Goal: Task Accomplishment & Management: Manage account settings

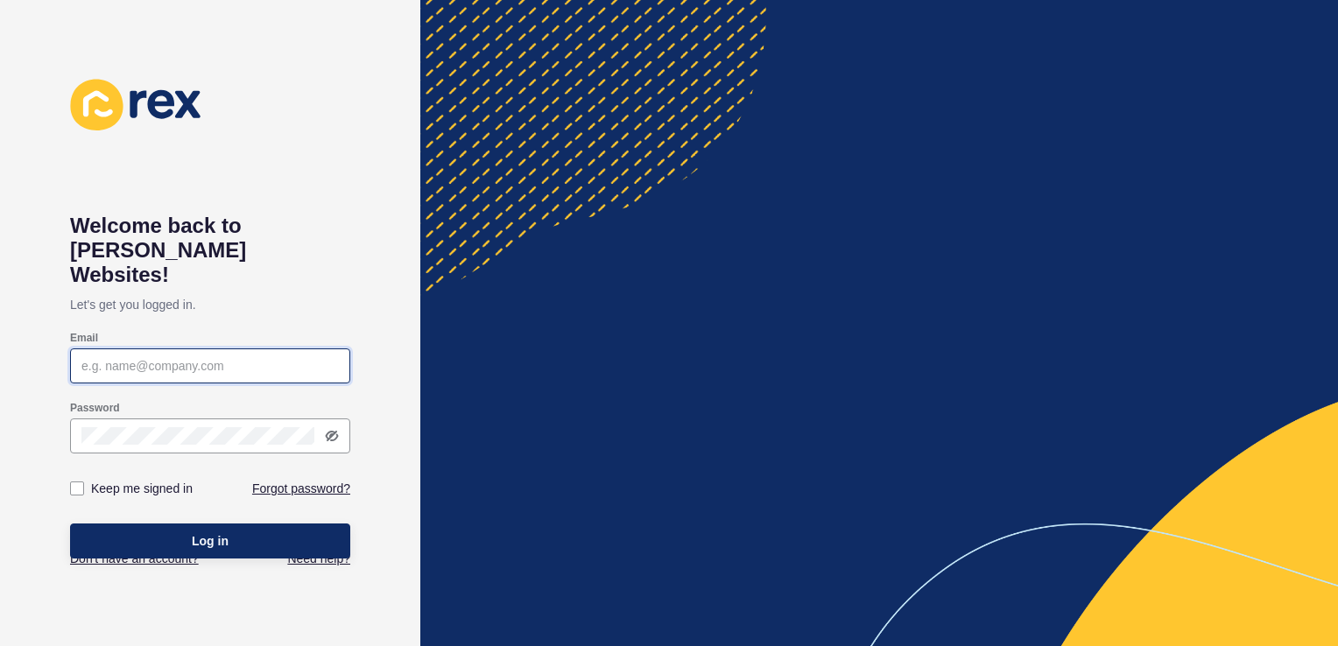
click at [130, 357] on input "Email" at bounding box center [210, 366] width 258 height 18
type input "[PERSON_NAME][EMAIL_ADDRESS][PERSON_NAME][DOMAIN_NAME]"
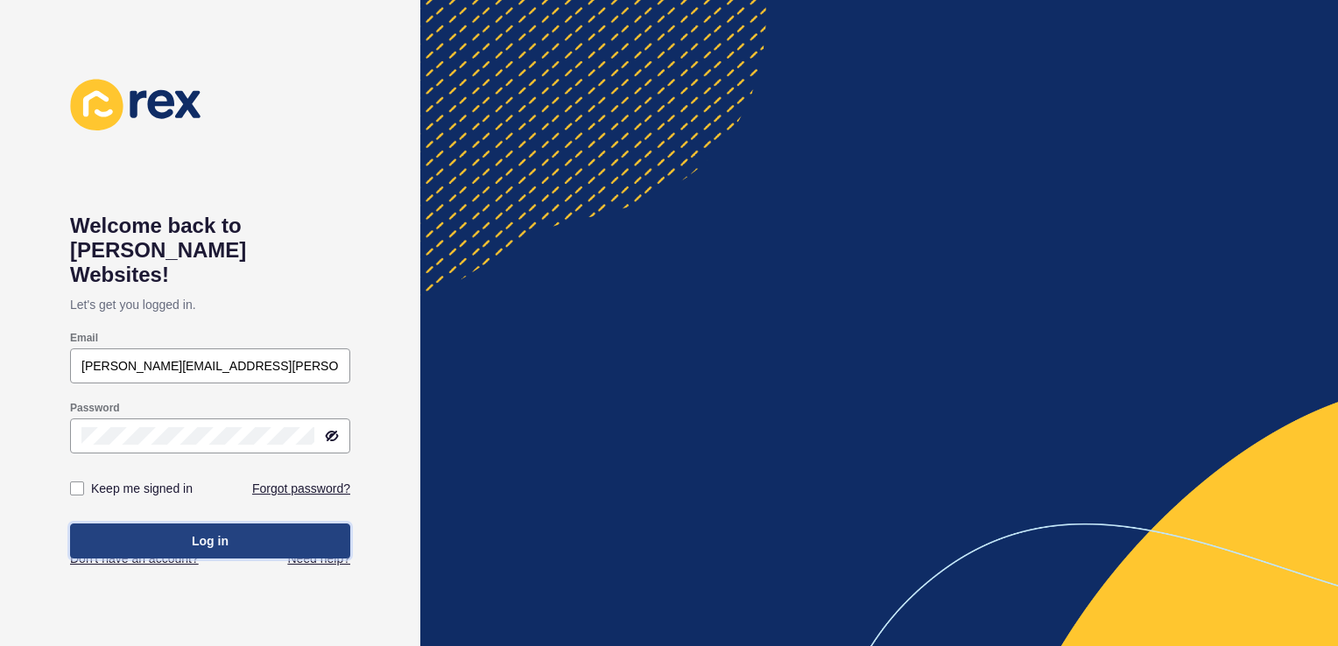
click at [194, 533] on span "Log in" at bounding box center [210, 542] width 37 height 18
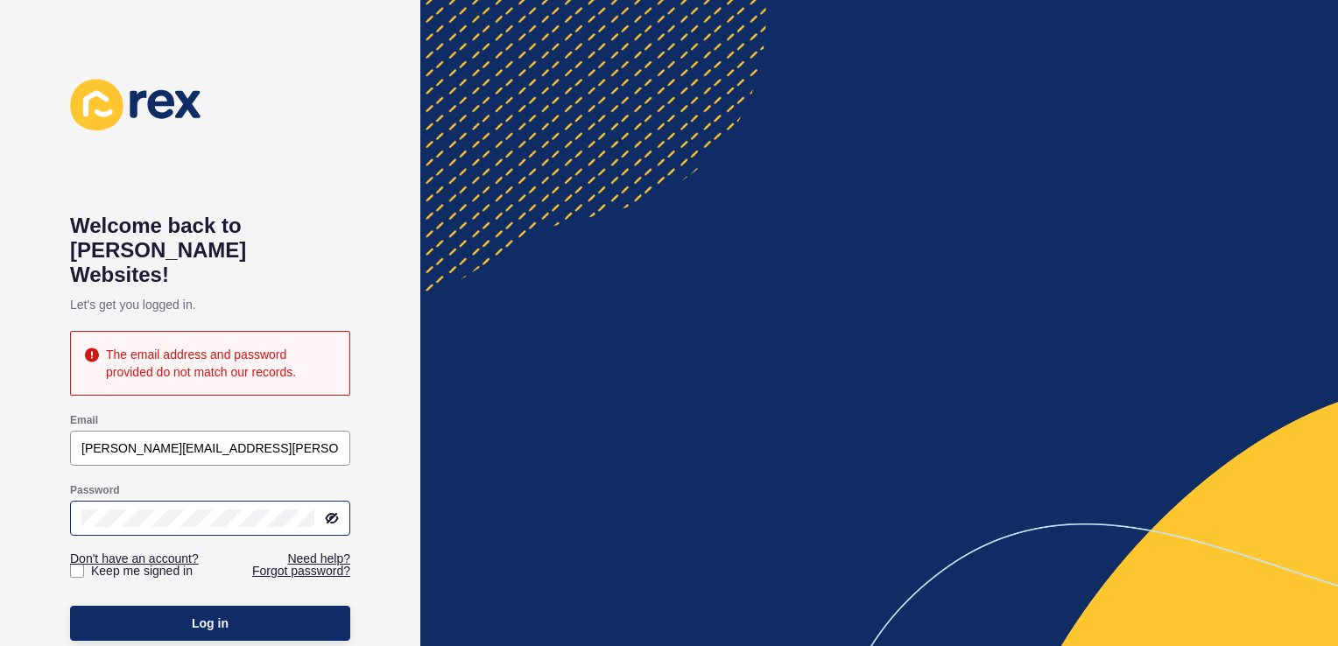
click at [329, 512] on icon at bounding box center [332, 519] width 14 height 14
click at [213, 615] on span "Log in" at bounding box center [210, 624] width 37 height 18
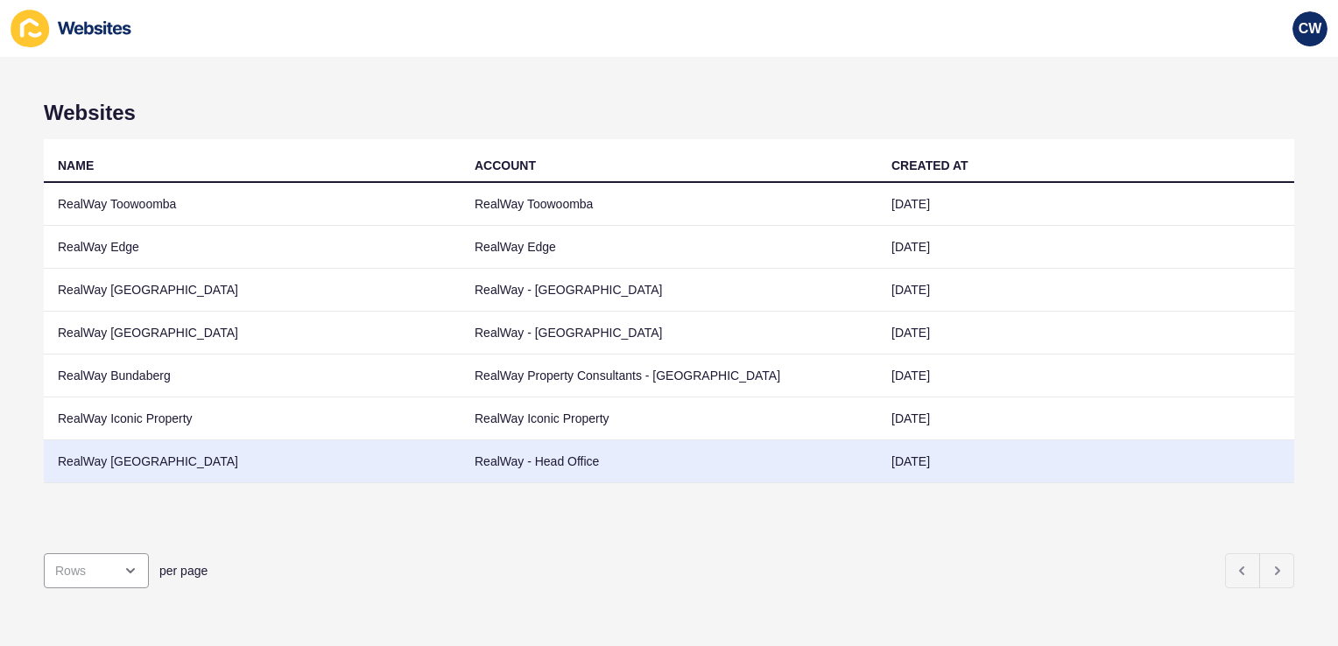
click at [161, 453] on td "RealWay [GEOGRAPHIC_DATA]" at bounding box center [252, 462] width 417 height 43
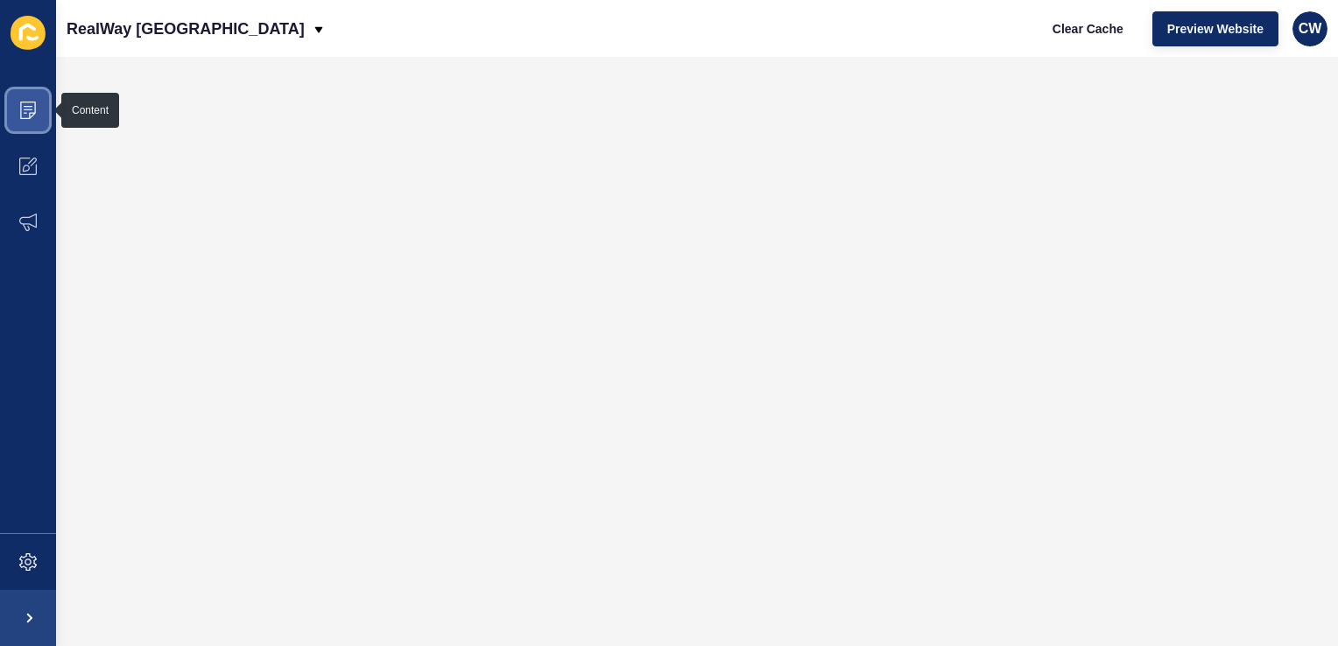
click at [35, 124] on span at bounding box center [28, 110] width 56 height 56
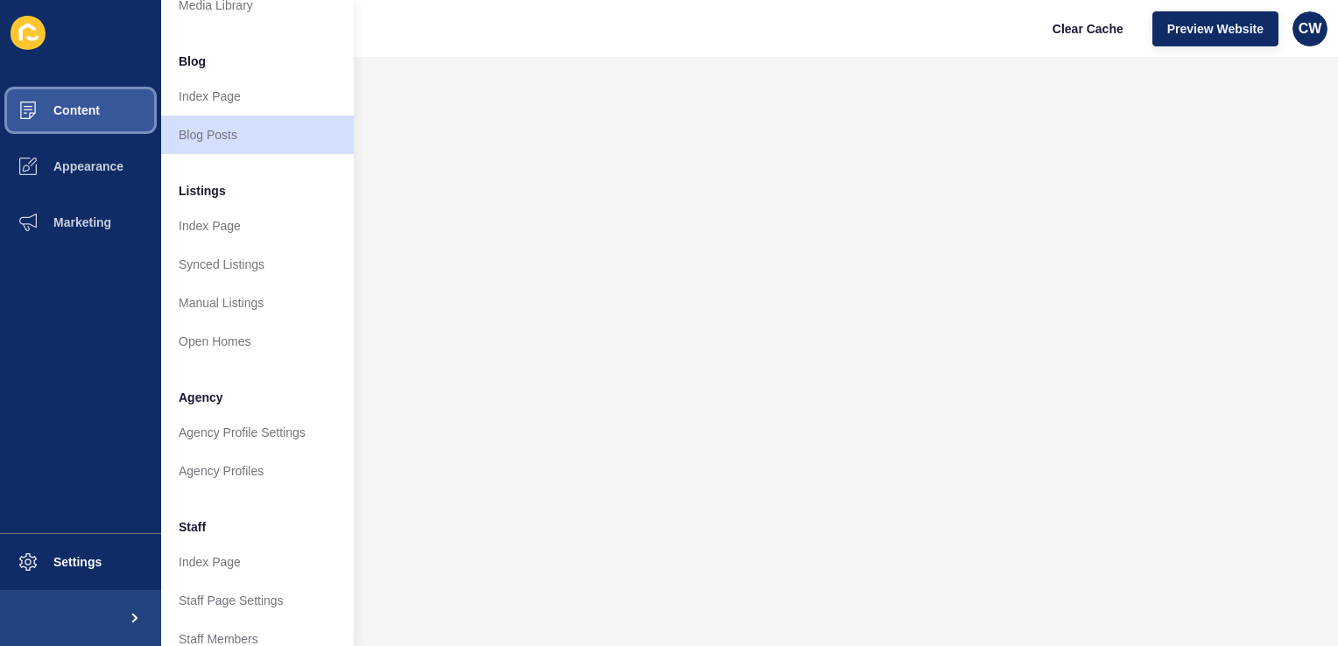
scroll to position [95, 0]
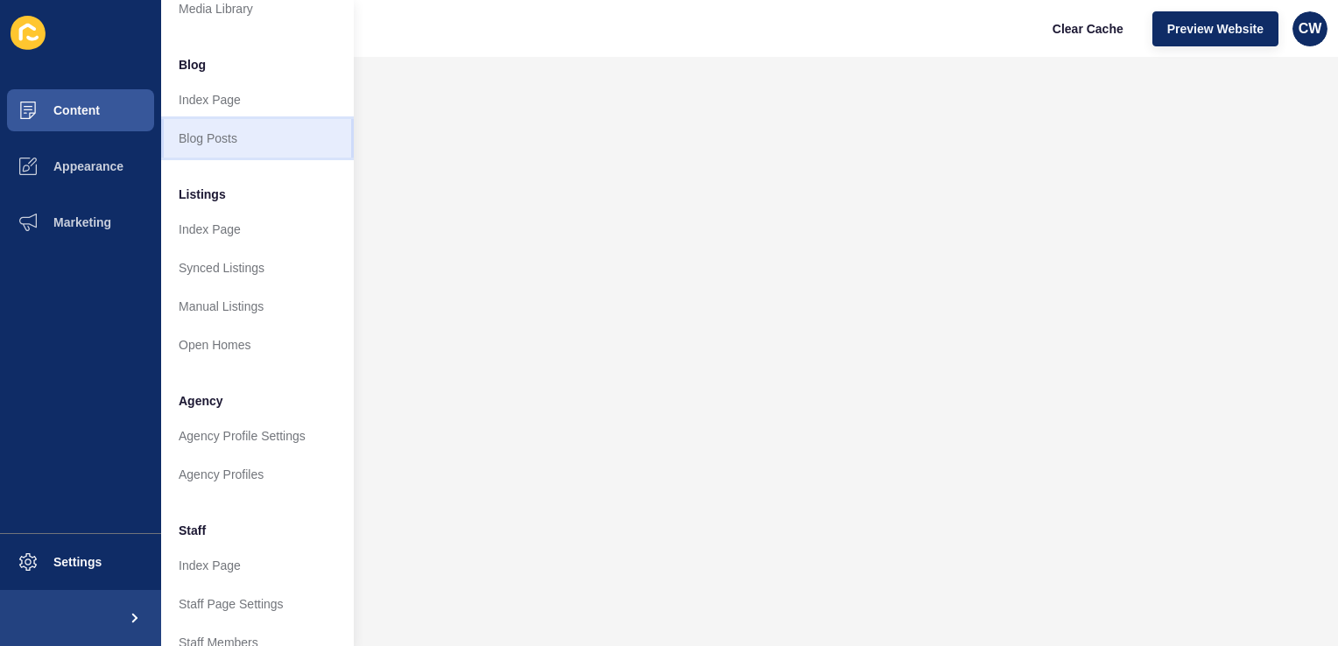
click at [249, 132] on link "Blog Posts" at bounding box center [257, 138] width 193 height 39
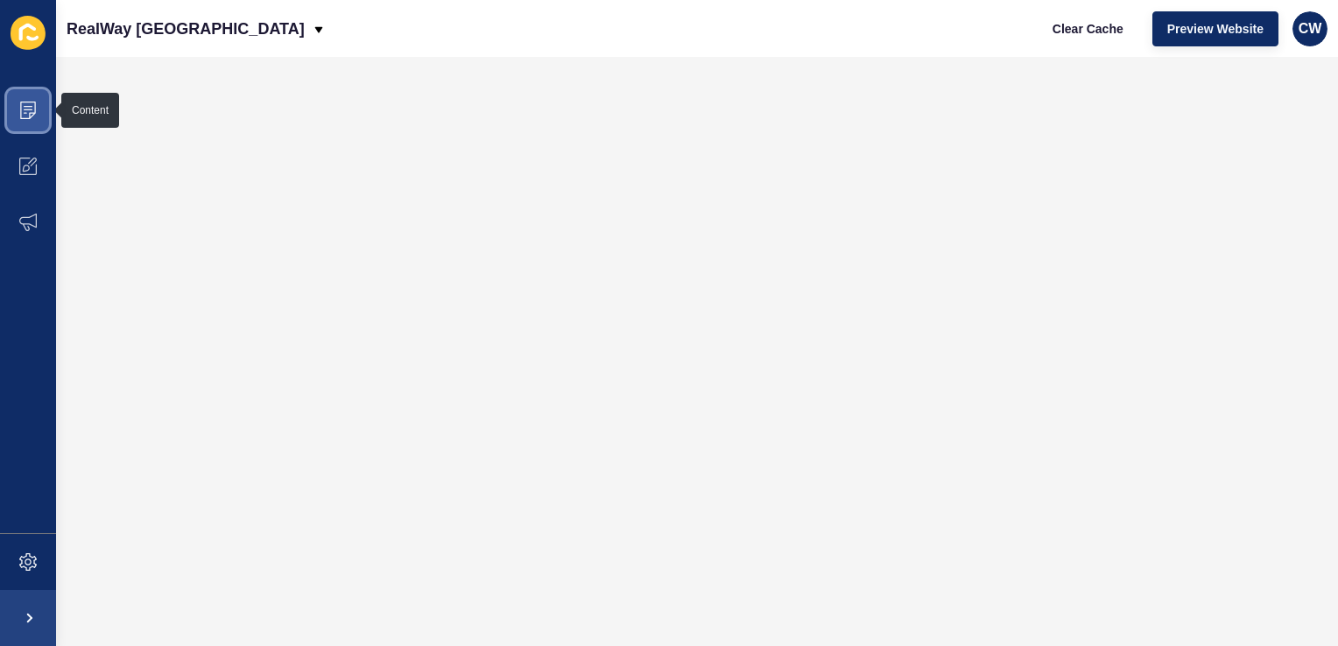
click at [42, 110] on span at bounding box center [28, 110] width 56 height 56
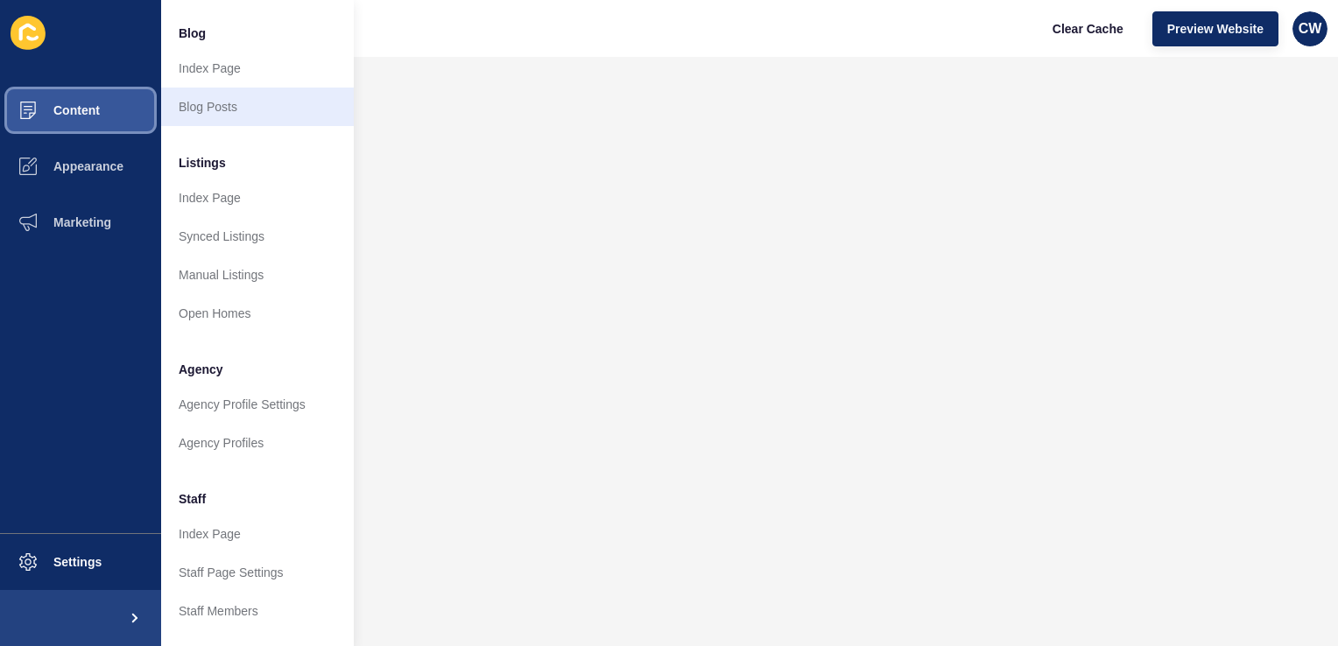
scroll to position [128, 0]
click at [260, 103] on link "Blog Posts" at bounding box center [257, 105] width 193 height 39
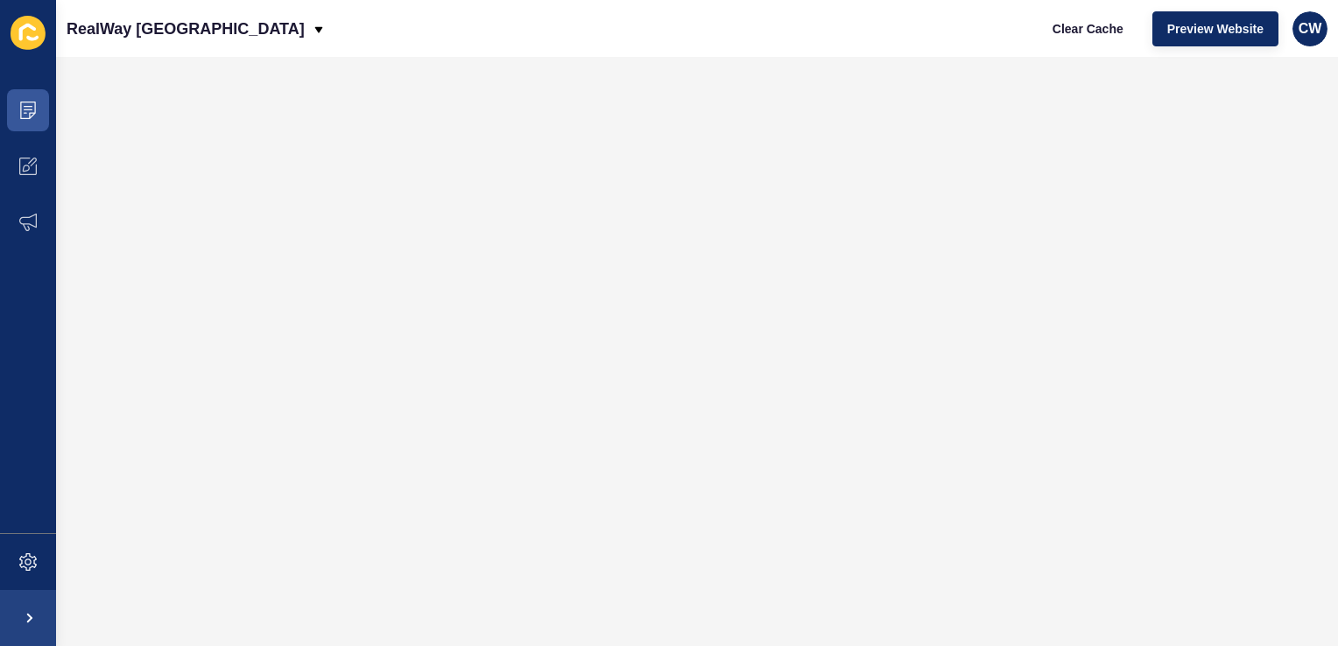
scroll to position [0, 0]
click at [407, 46] on div "RealWay [GEOGRAPHIC_DATA] Clear Cache Preview Website CW" at bounding box center [697, 28] width 1282 height 57
click at [32, 117] on icon at bounding box center [28, 111] width 18 height 18
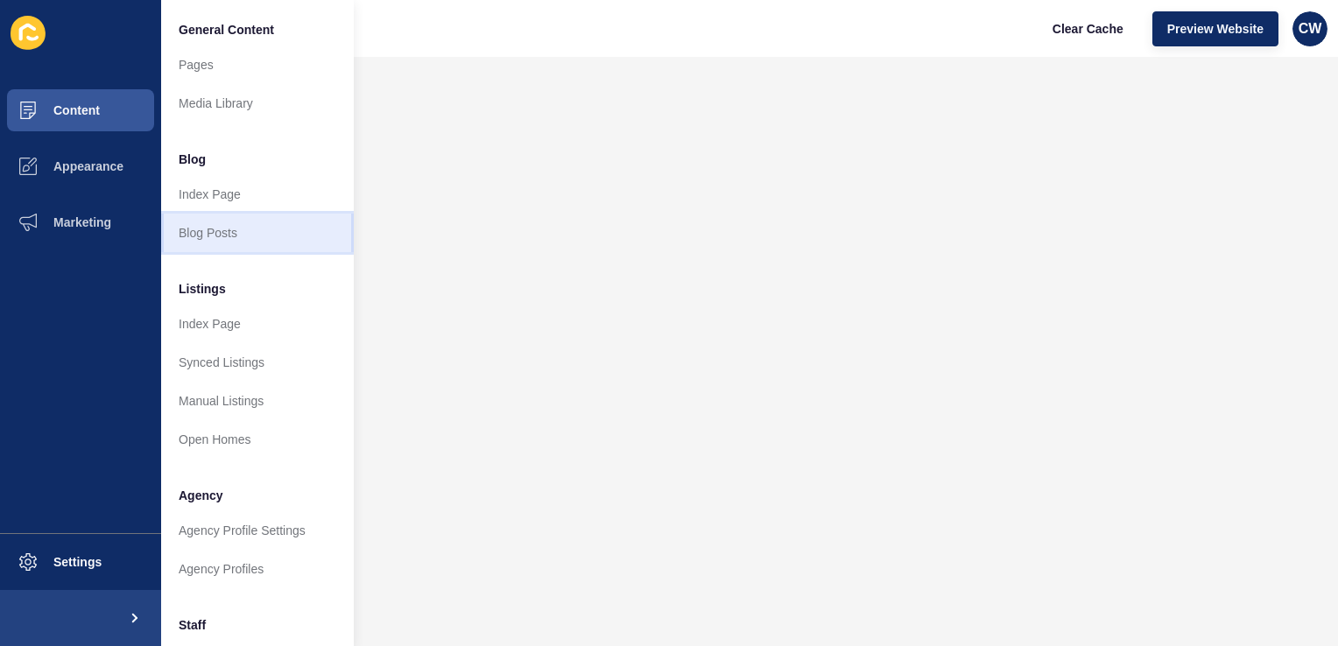
click at [264, 220] on link "Blog Posts" at bounding box center [257, 233] width 193 height 39
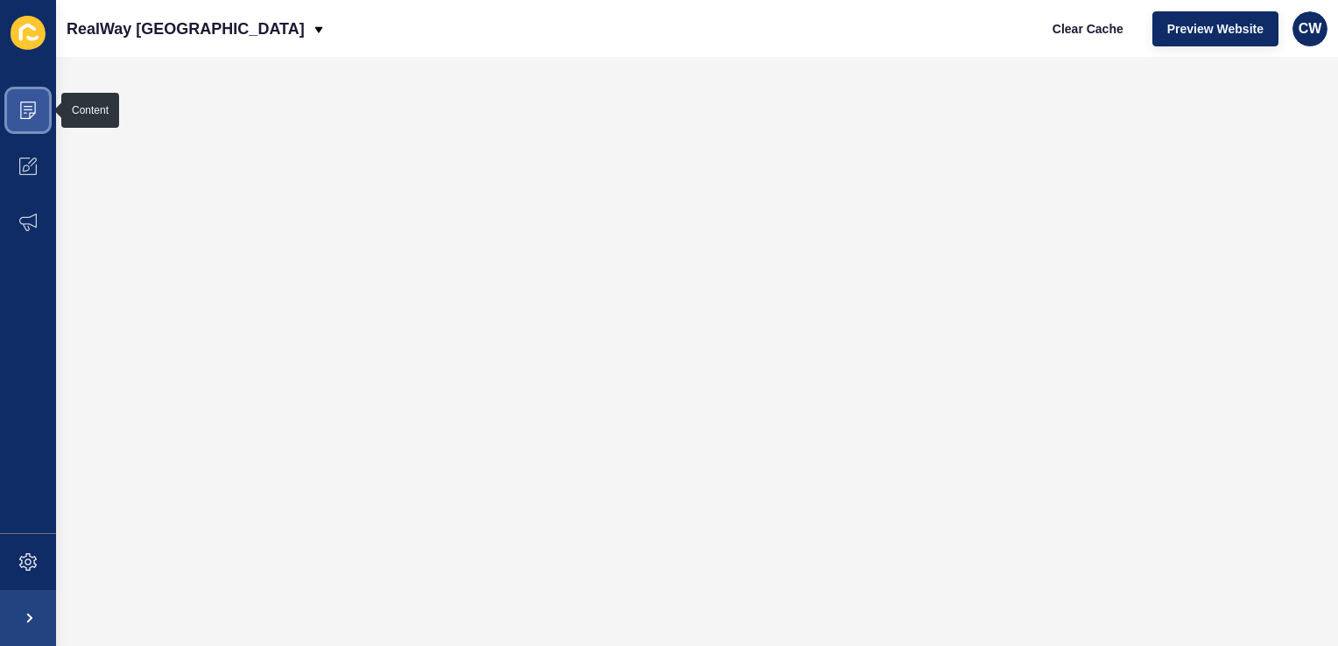
click at [25, 113] on icon at bounding box center [26, 113] width 4 height 1
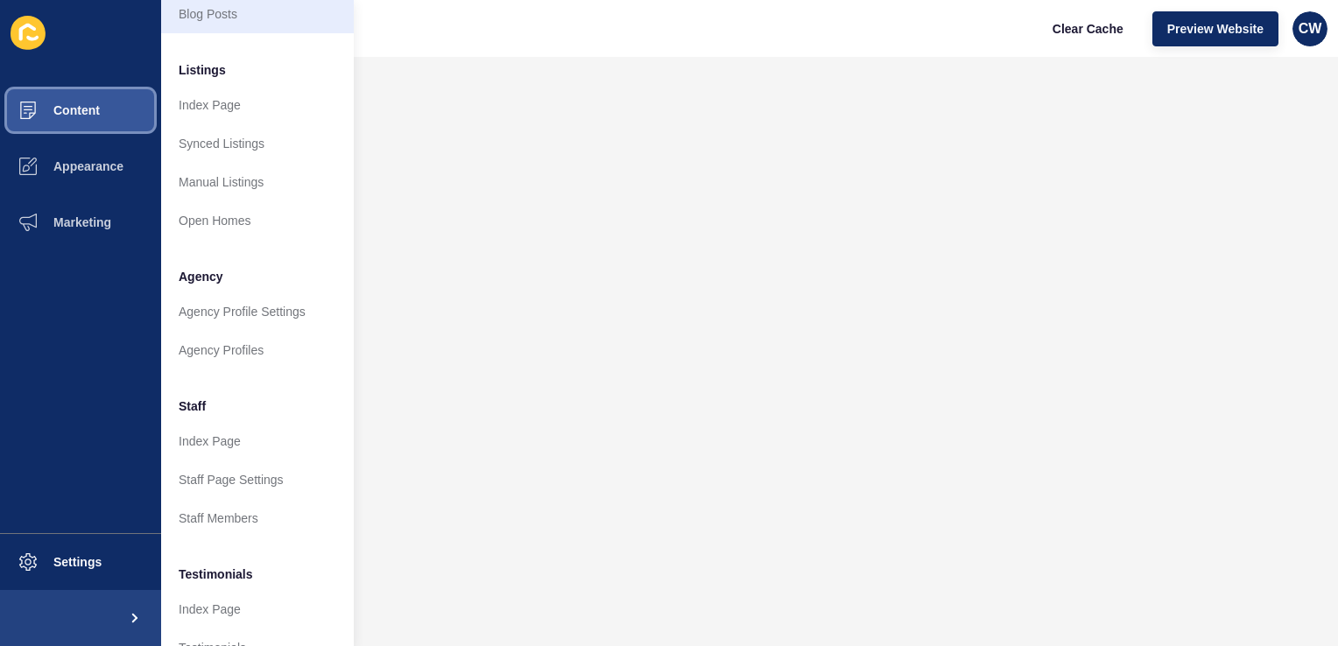
scroll to position [220, 0]
click at [123, 100] on button "Content" at bounding box center [80, 110] width 161 height 56
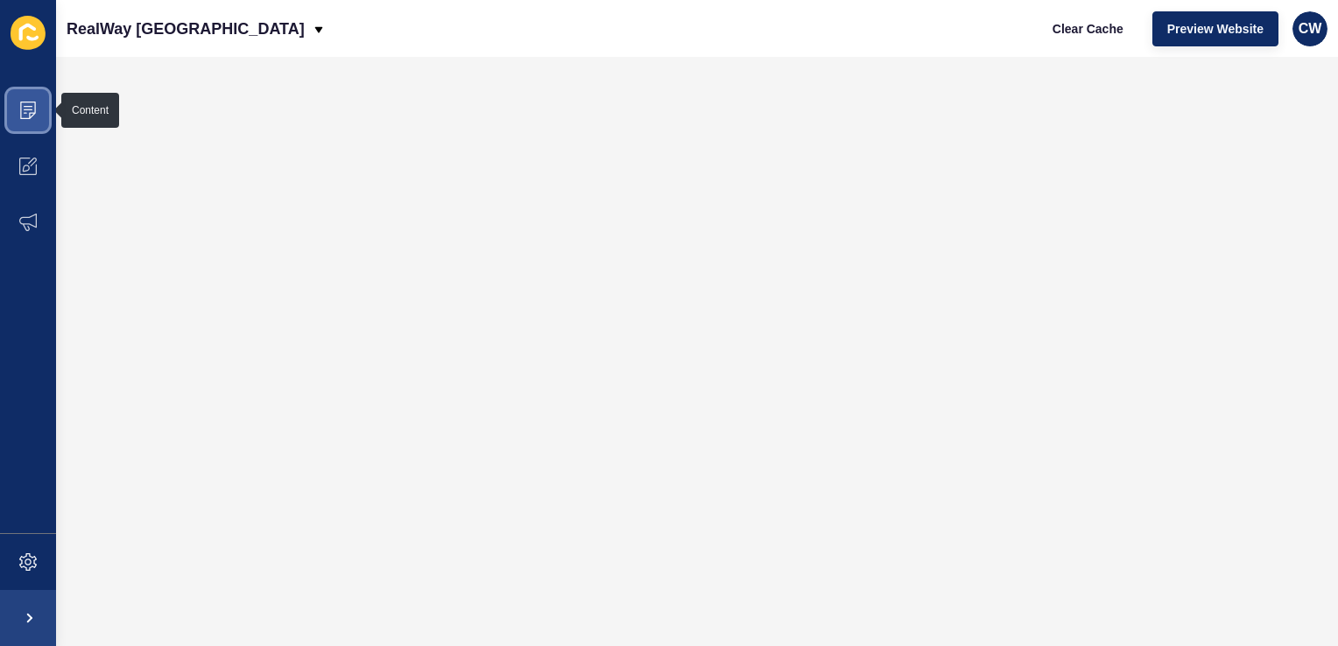
click at [38, 101] on span at bounding box center [28, 110] width 56 height 56
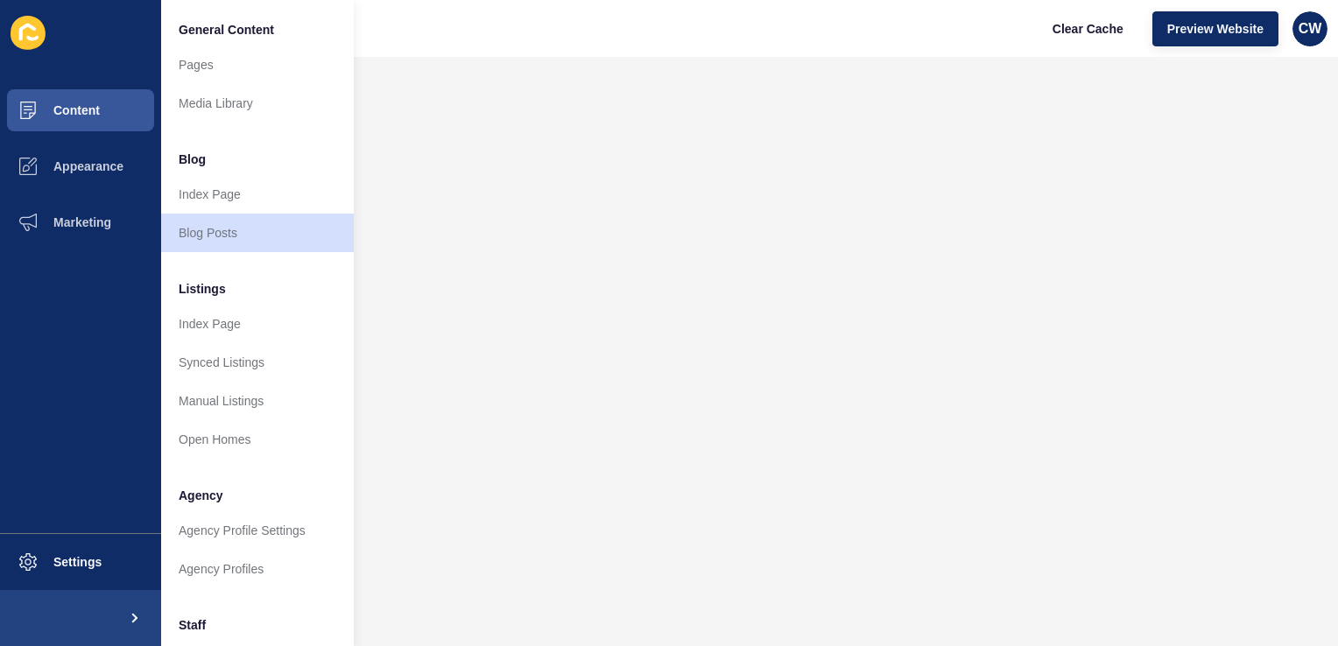
click at [427, 13] on div "RealWay [GEOGRAPHIC_DATA] Clear Cache Preview Website CW" at bounding box center [697, 28] width 1282 height 57
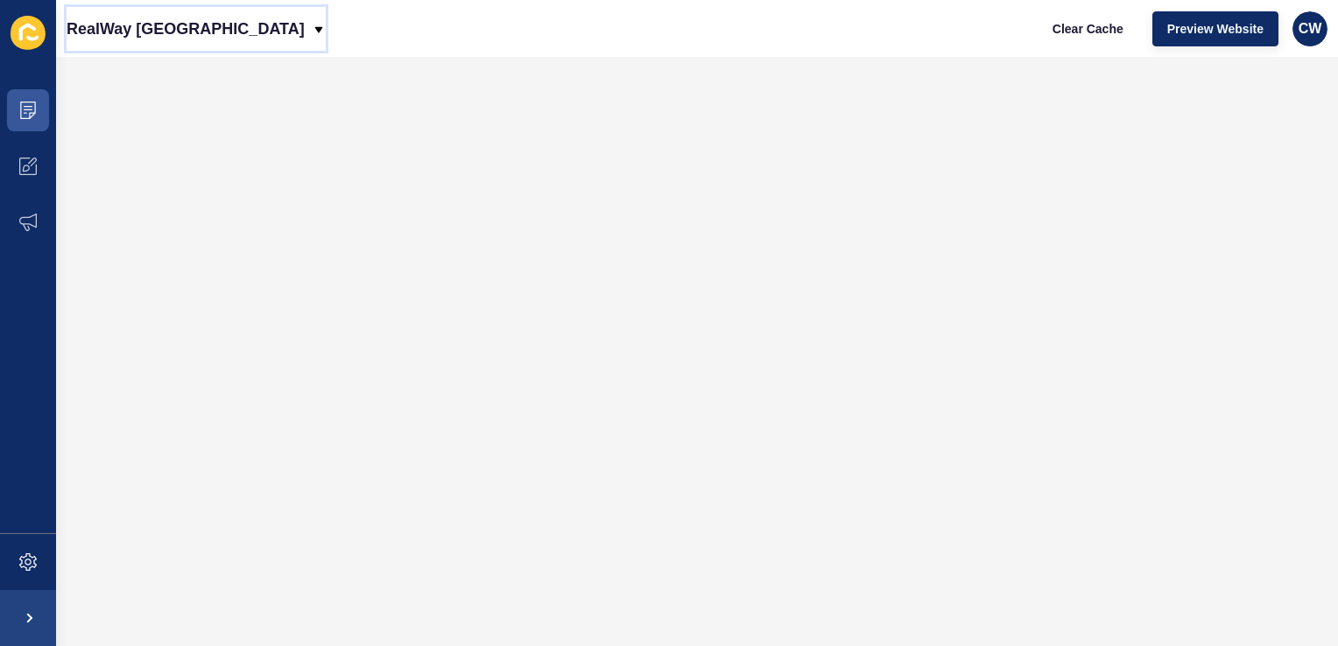
click at [193, 30] on p "RealWay [GEOGRAPHIC_DATA]" at bounding box center [186, 29] width 238 height 44
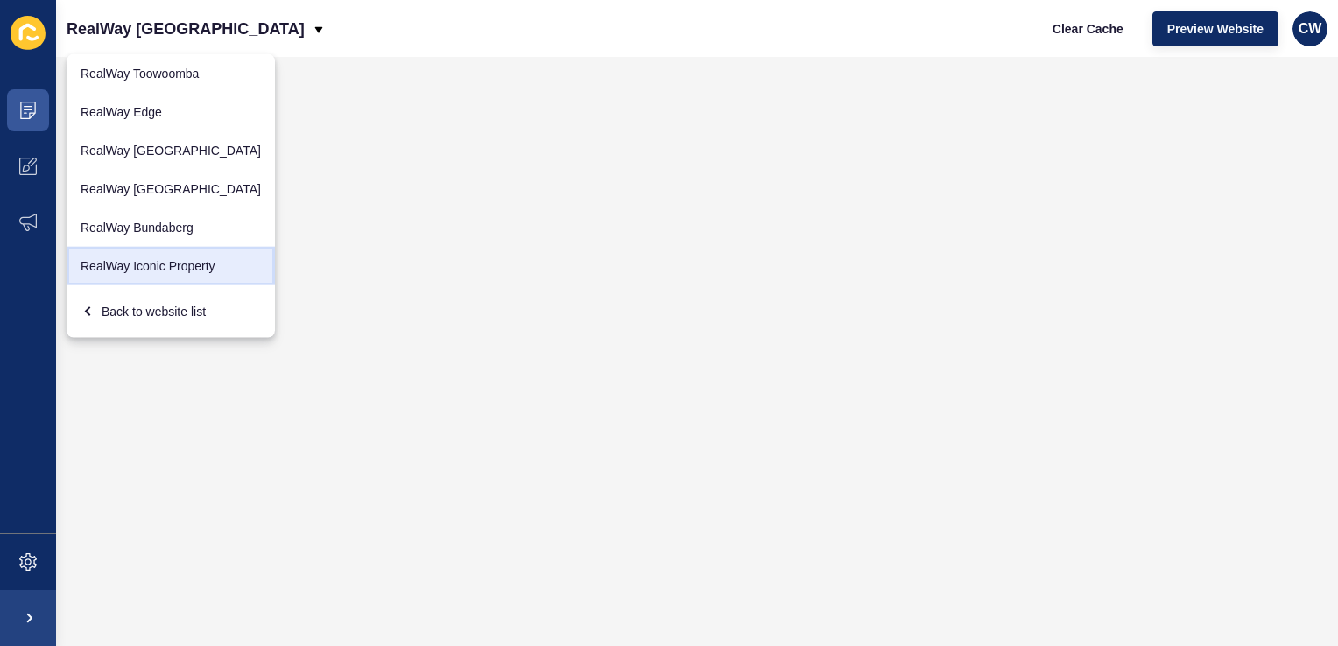
click at [161, 269] on link "RealWay Iconic Property" at bounding box center [171, 266] width 208 height 39
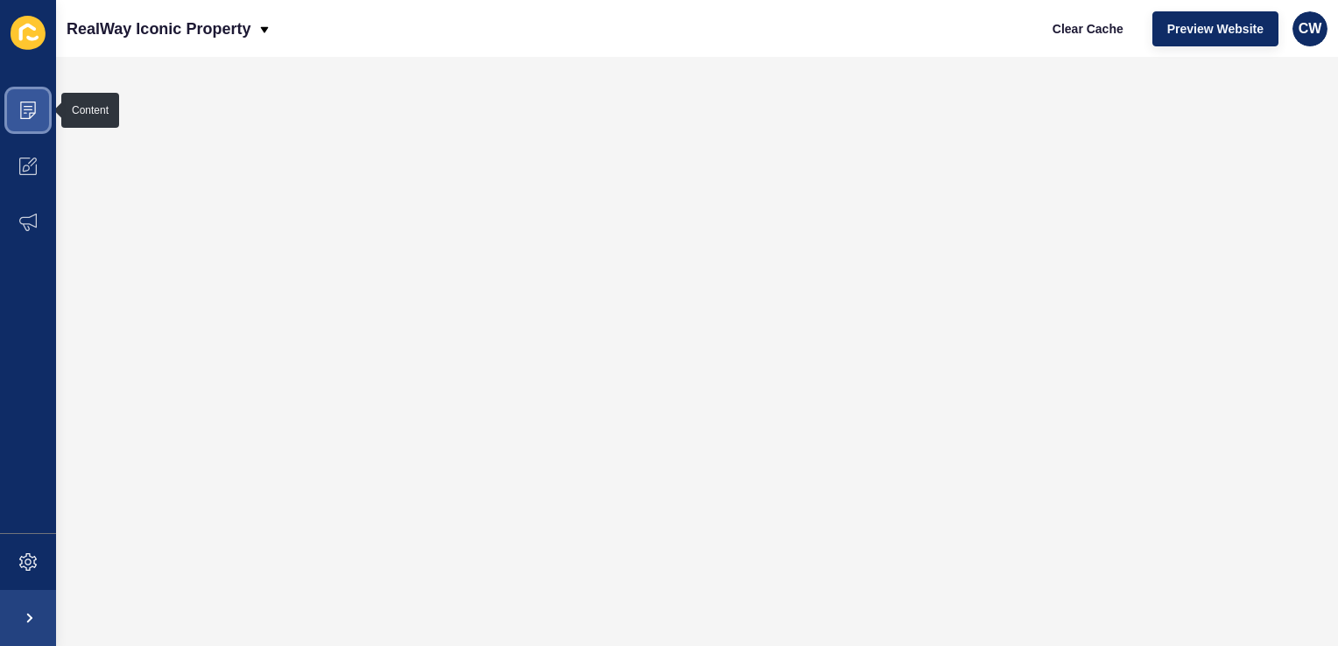
click at [25, 114] on icon at bounding box center [28, 111] width 18 height 18
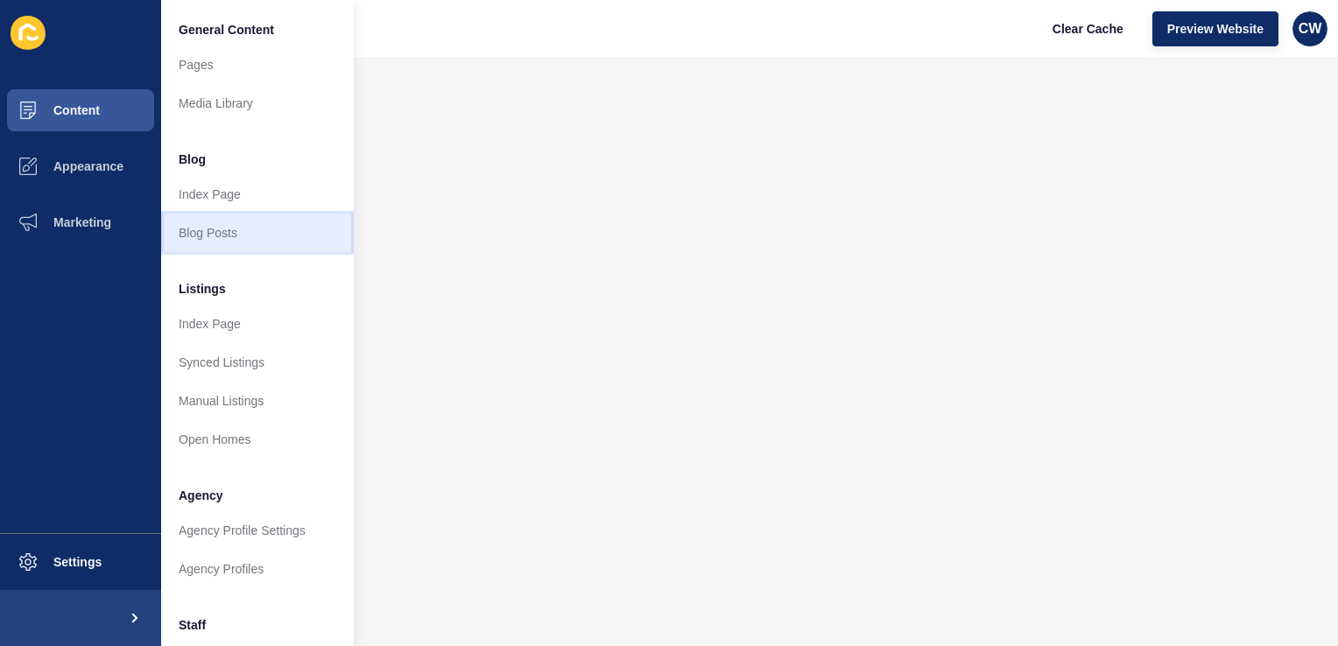
click at [269, 237] on link "Blog Posts" at bounding box center [257, 233] width 193 height 39
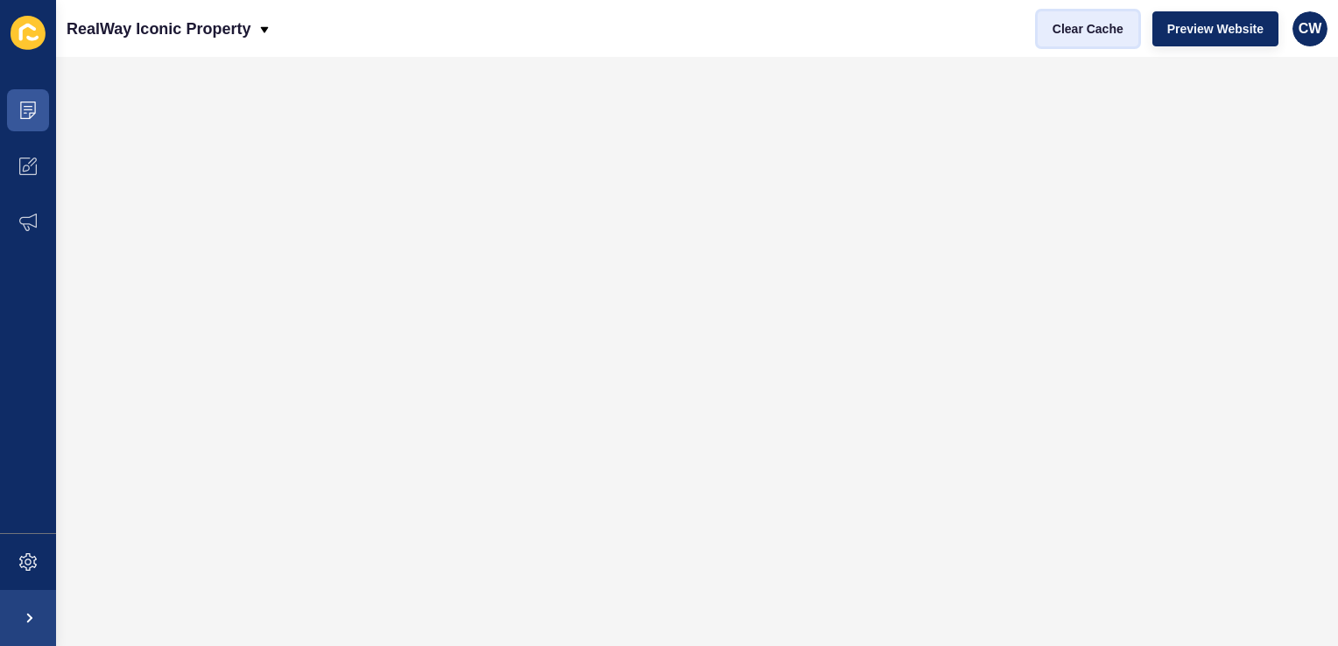
click at [1086, 31] on span "Clear Cache" at bounding box center [1088, 29] width 71 height 18
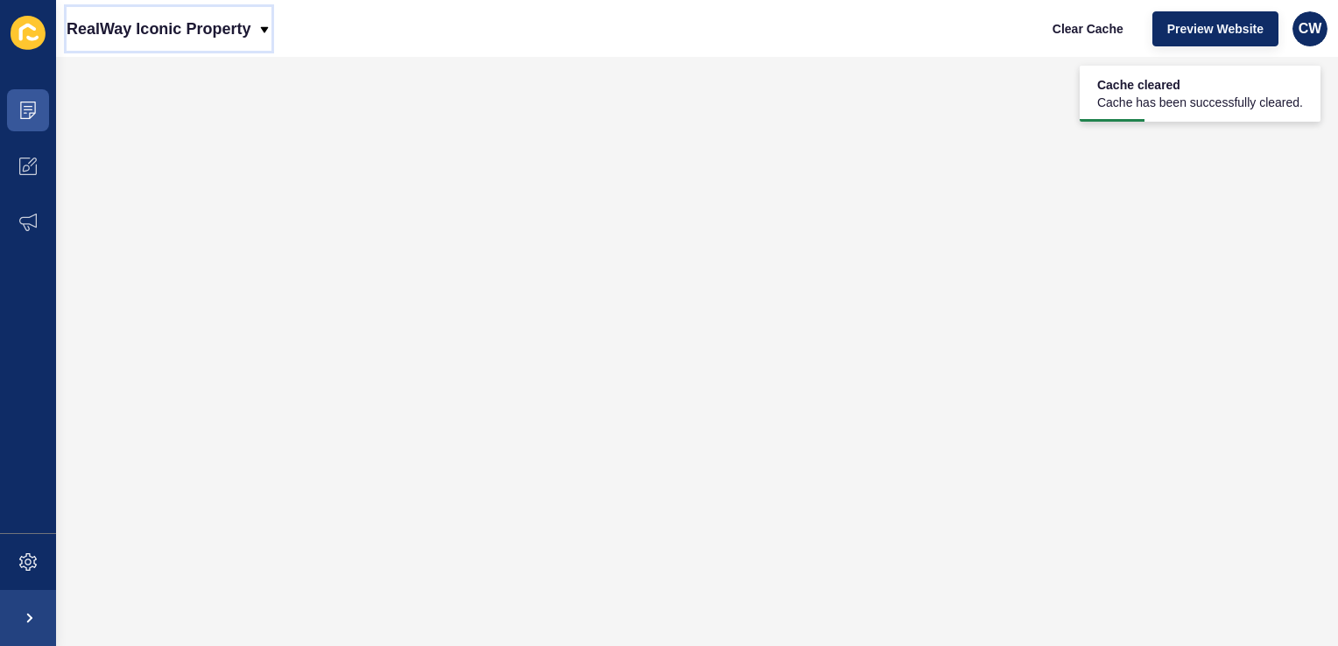
click at [211, 21] on p "RealWay Iconic Property" at bounding box center [159, 29] width 184 height 44
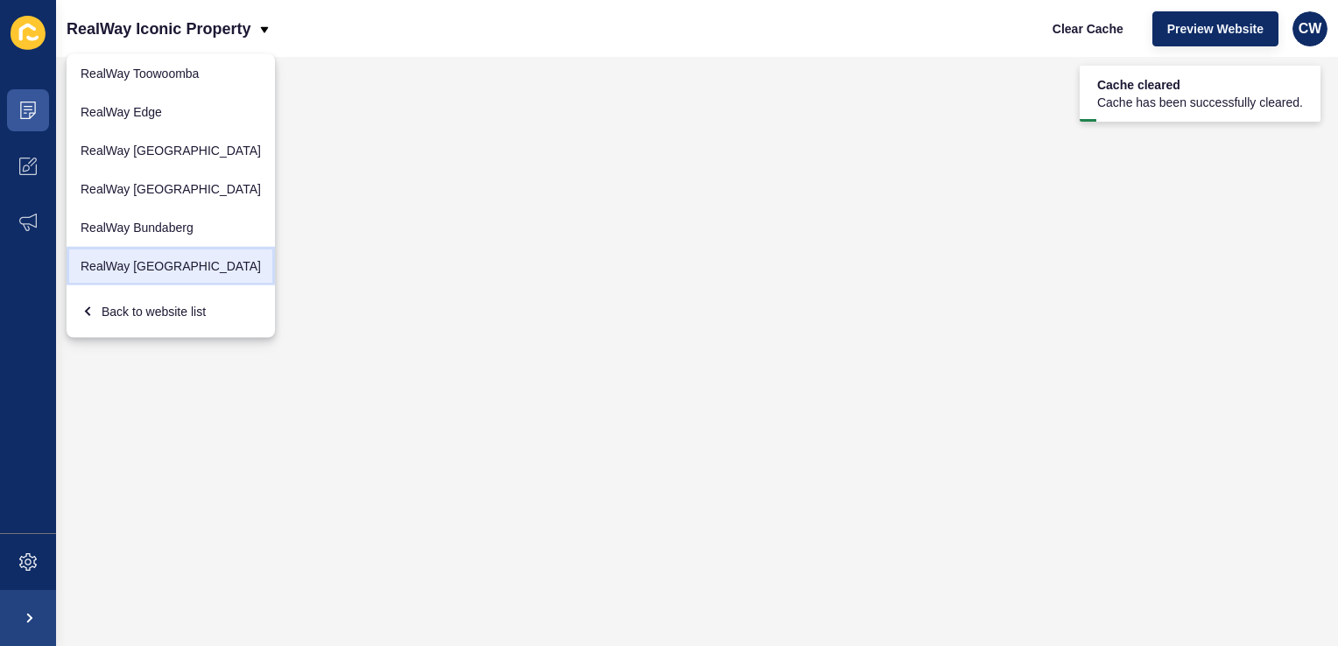
click at [154, 264] on link "RealWay [GEOGRAPHIC_DATA]" at bounding box center [171, 266] width 208 height 39
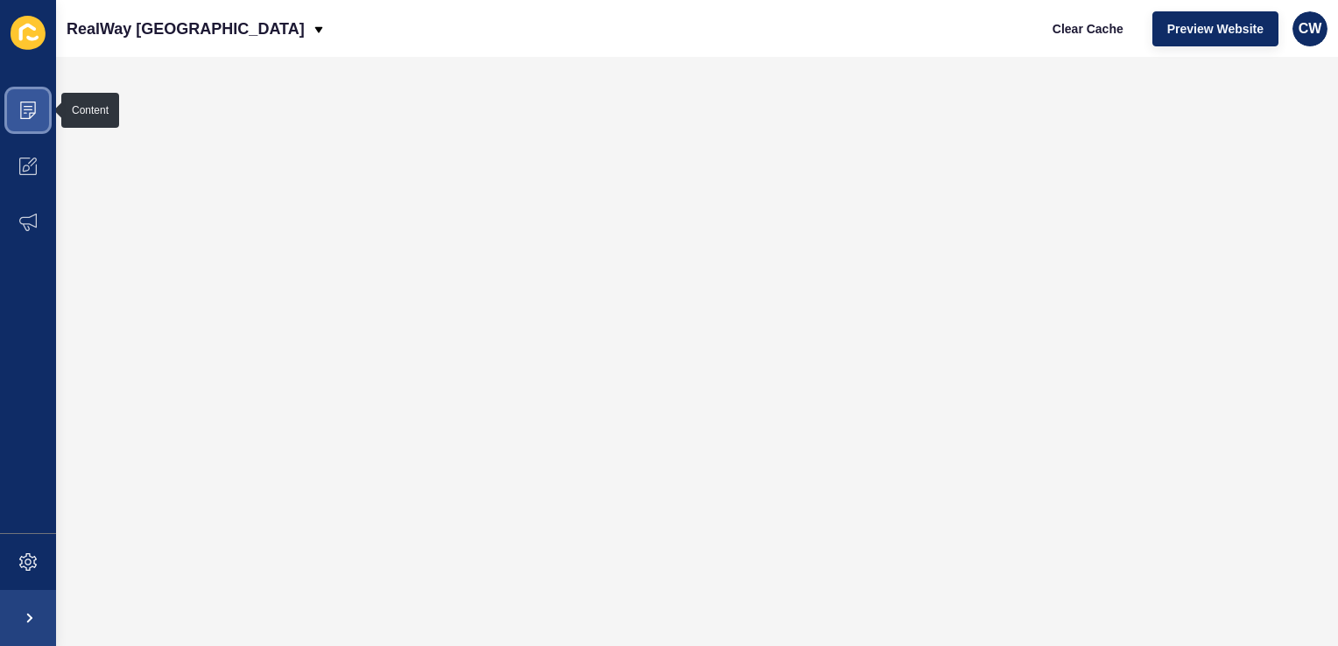
click at [20, 116] on icon at bounding box center [28, 111] width 18 height 18
click at [189, 30] on p "RealWay [GEOGRAPHIC_DATA]" at bounding box center [186, 29] width 238 height 44
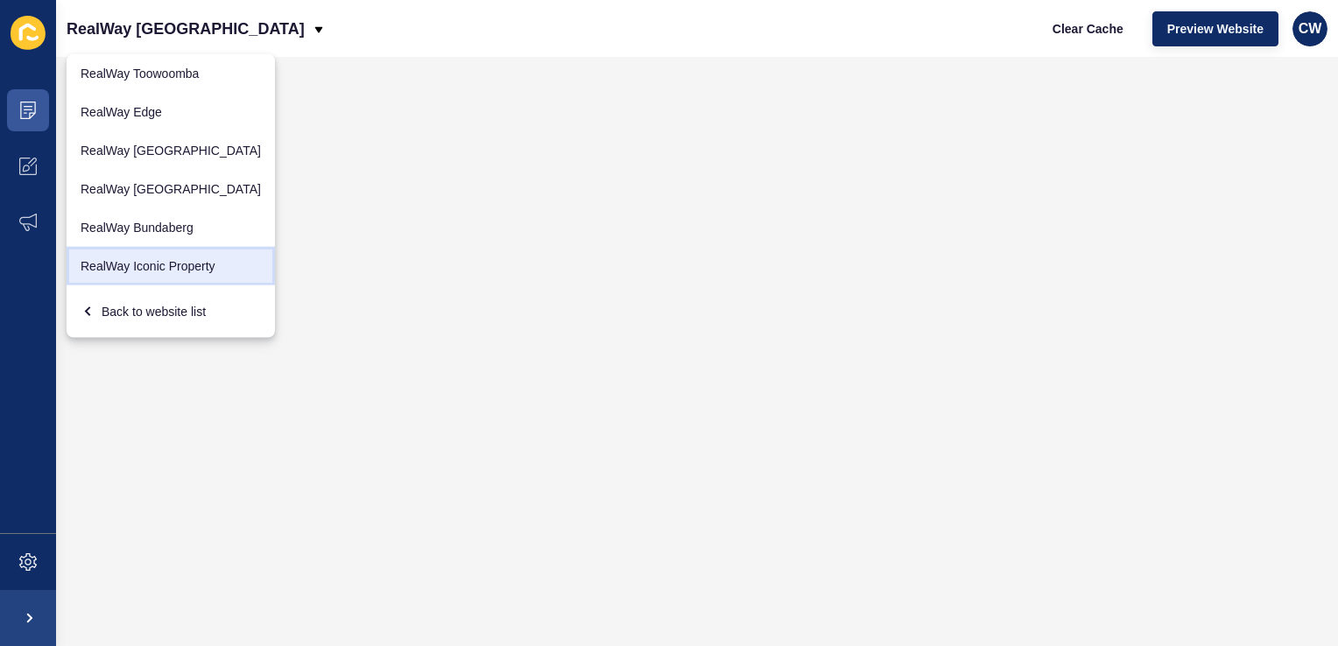
click at [161, 268] on link "RealWay Iconic Property" at bounding box center [171, 266] width 208 height 39
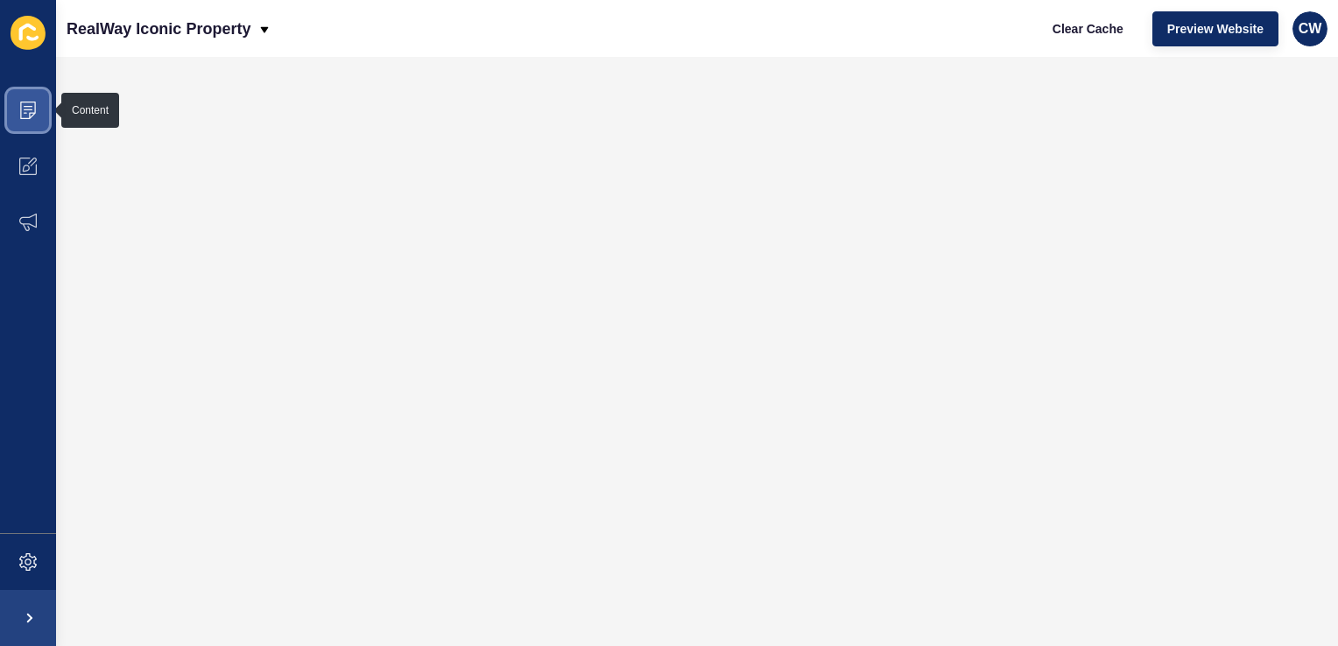
click at [32, 119] on span at bounding box center [28, 110] width 56 height 56
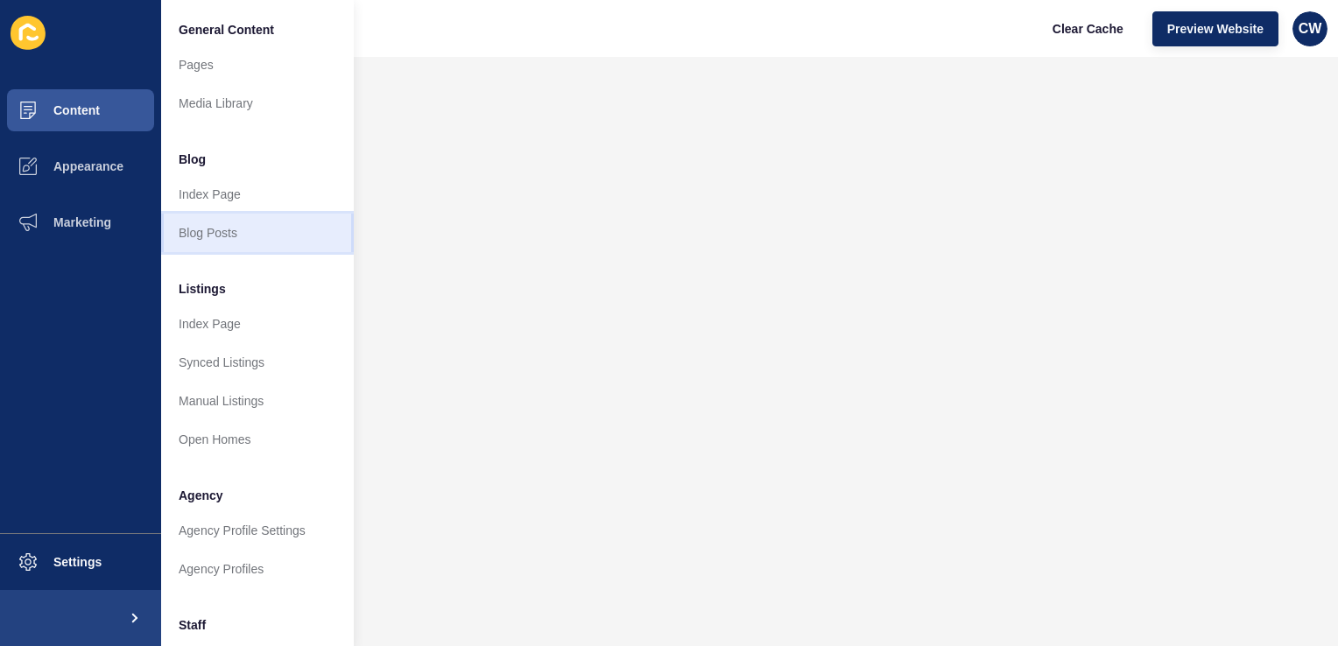
click at [223, 237] on link "Blog Posts" at bounding box center [257, 233] width 193 height 39
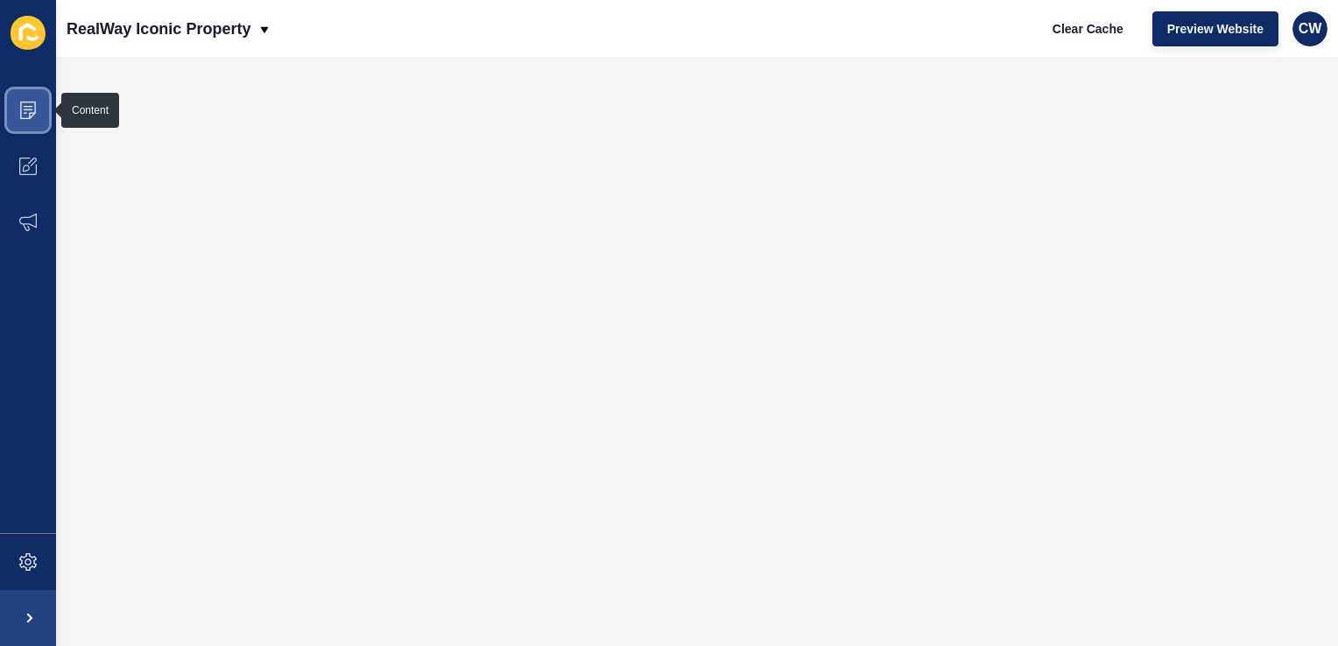
click at [32, 125] on span at bounding box center [28, 110] width 56 height 56
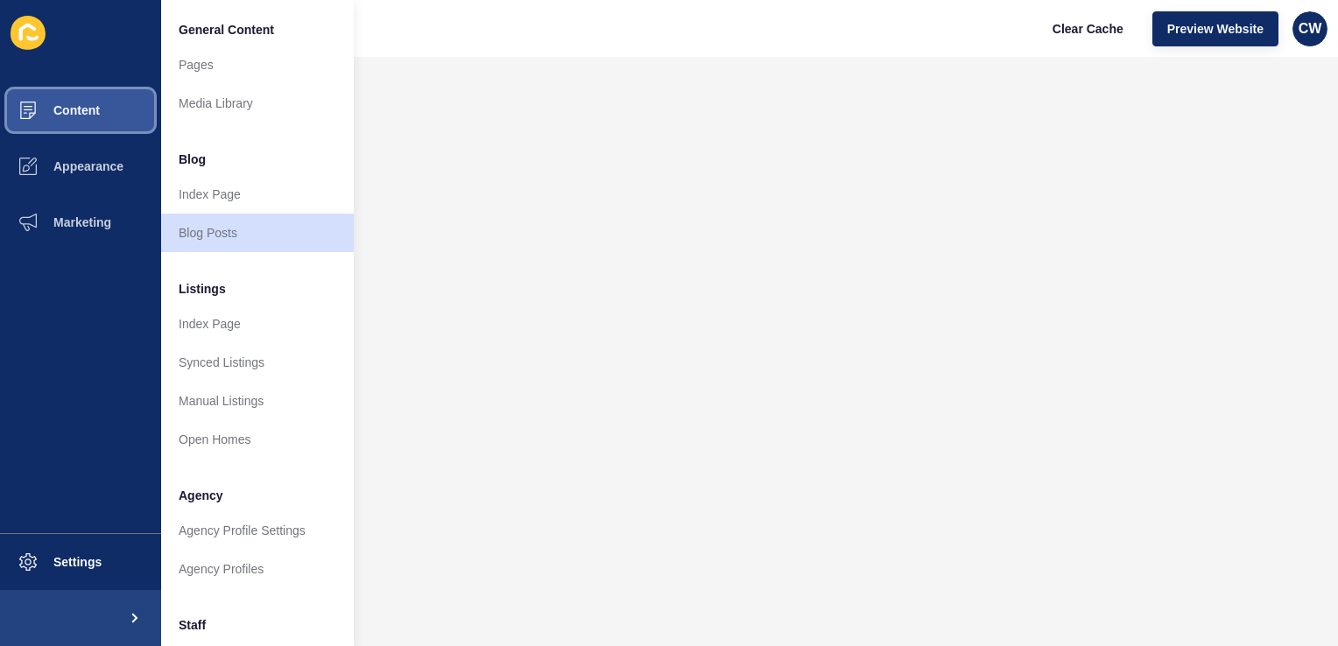
scroll to position [140, 0]
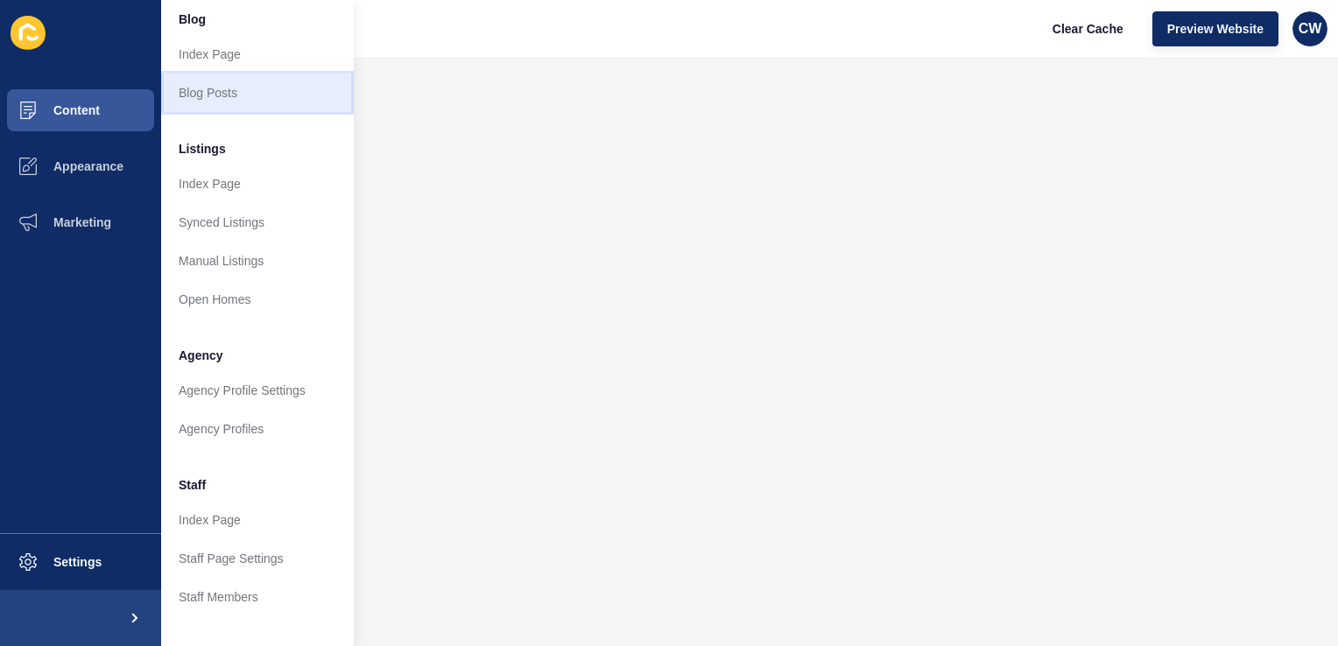
click at [236, 100] on link "Blog Posts" at bounding box center [257, 93] width 193 height 39
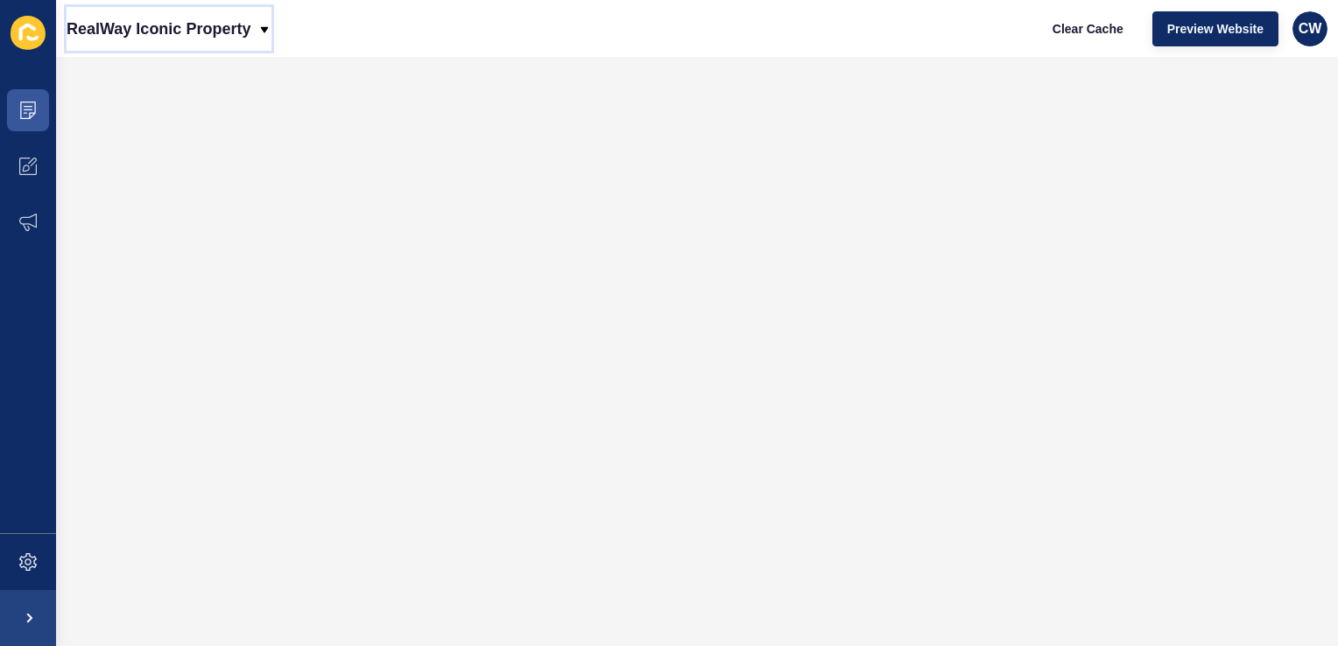
click at [201, 16] on p "RealWay Iconic Property" at bounding box center [159, 29] width 184 height 44
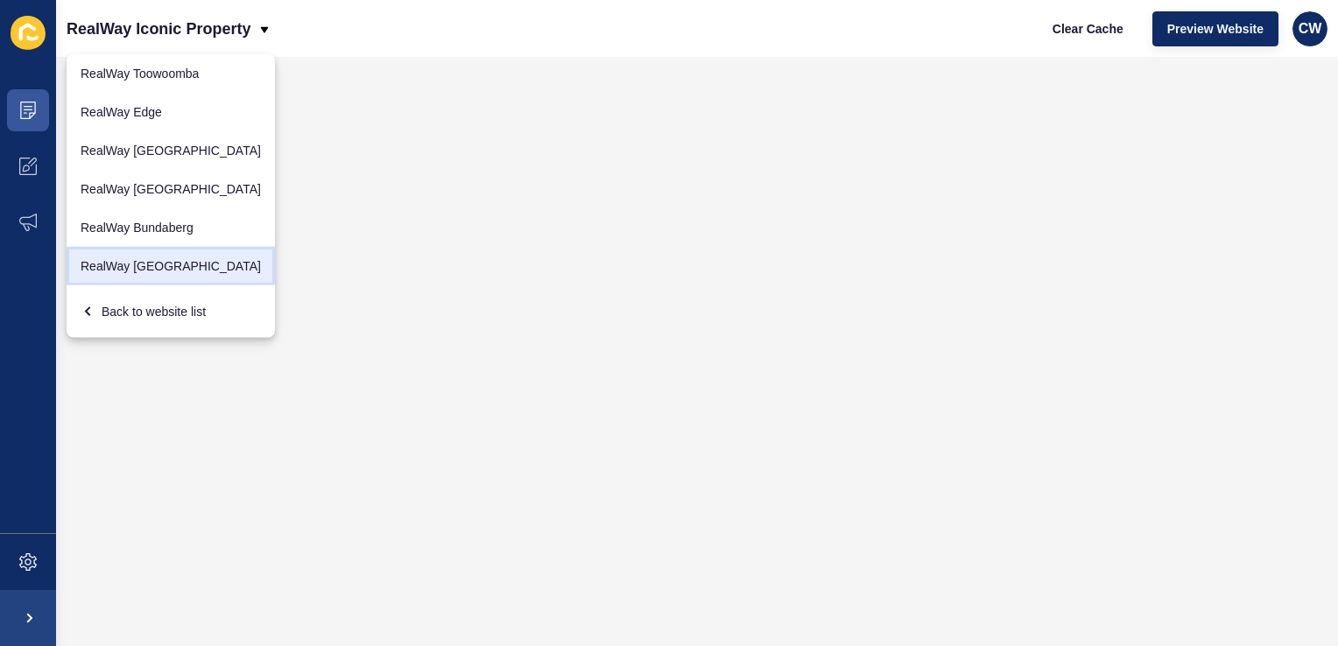
click at [153, 254] on link "RealWay [GEOGRAPHIC_DATA]" at bounding box center [171, 266] width 208 height 39
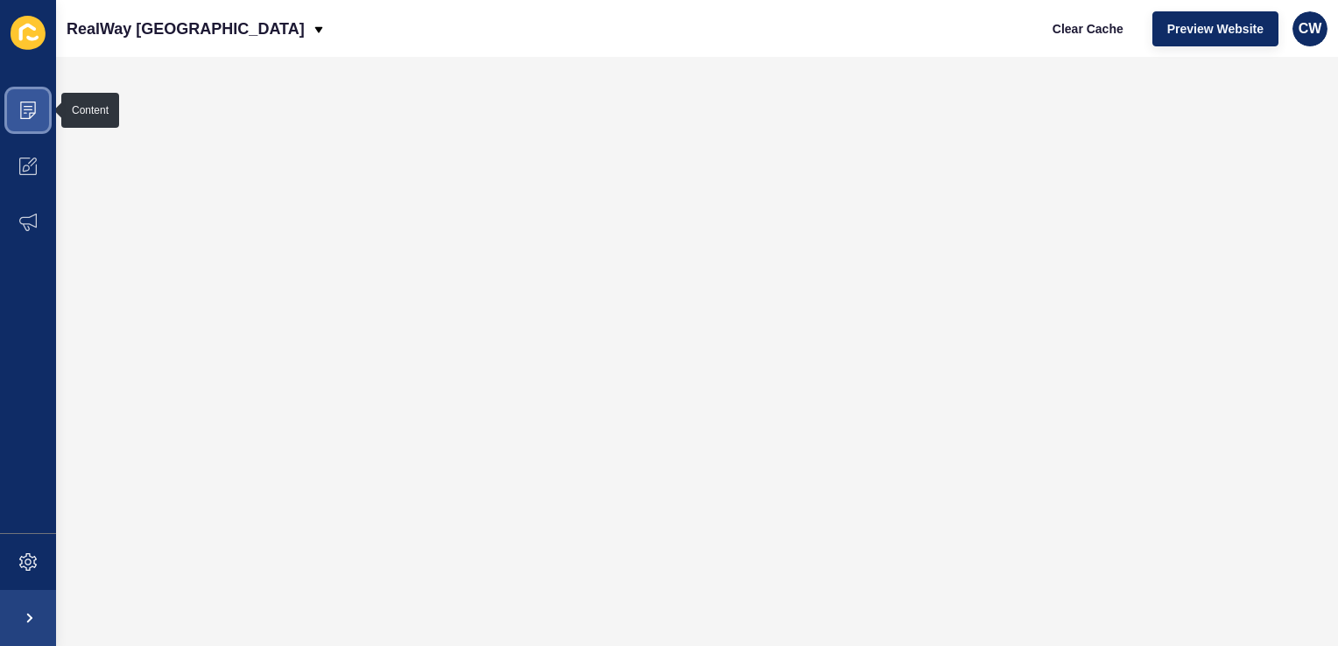
click at [44, 107] on span at bounding box center [28, 110] width 56 height 56
click at [25, 107] on icon at bounding box center [28, 111] width 18 height 18
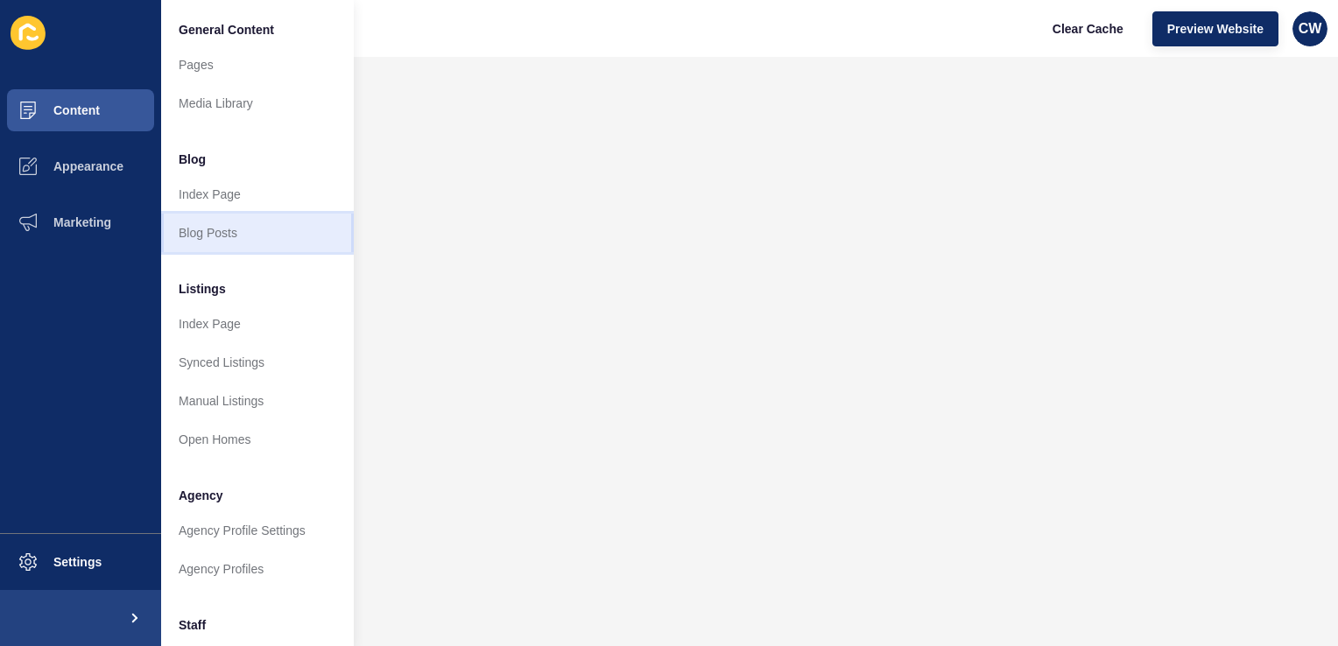
click at [245, 229] on link "Blog Posts" at bounding box center [257, 233] width 193 height 39
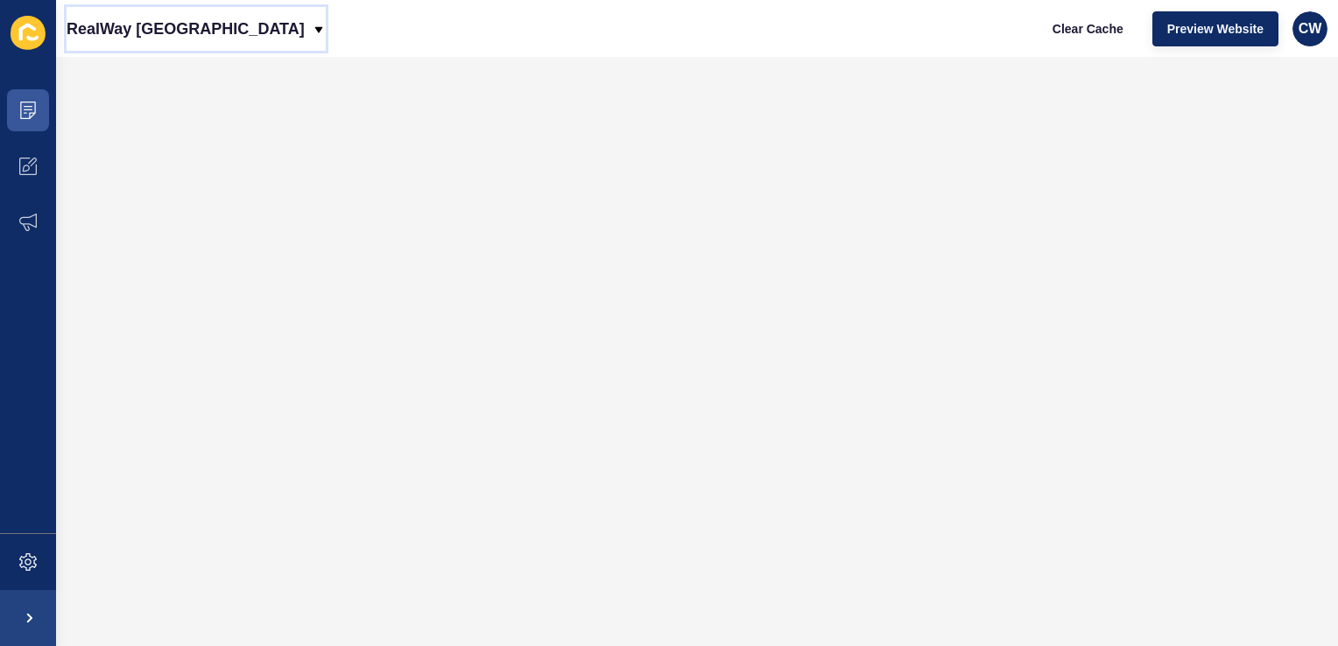
click at [312, 23] on icon at bounding box center [319, 30] width 14 height 14
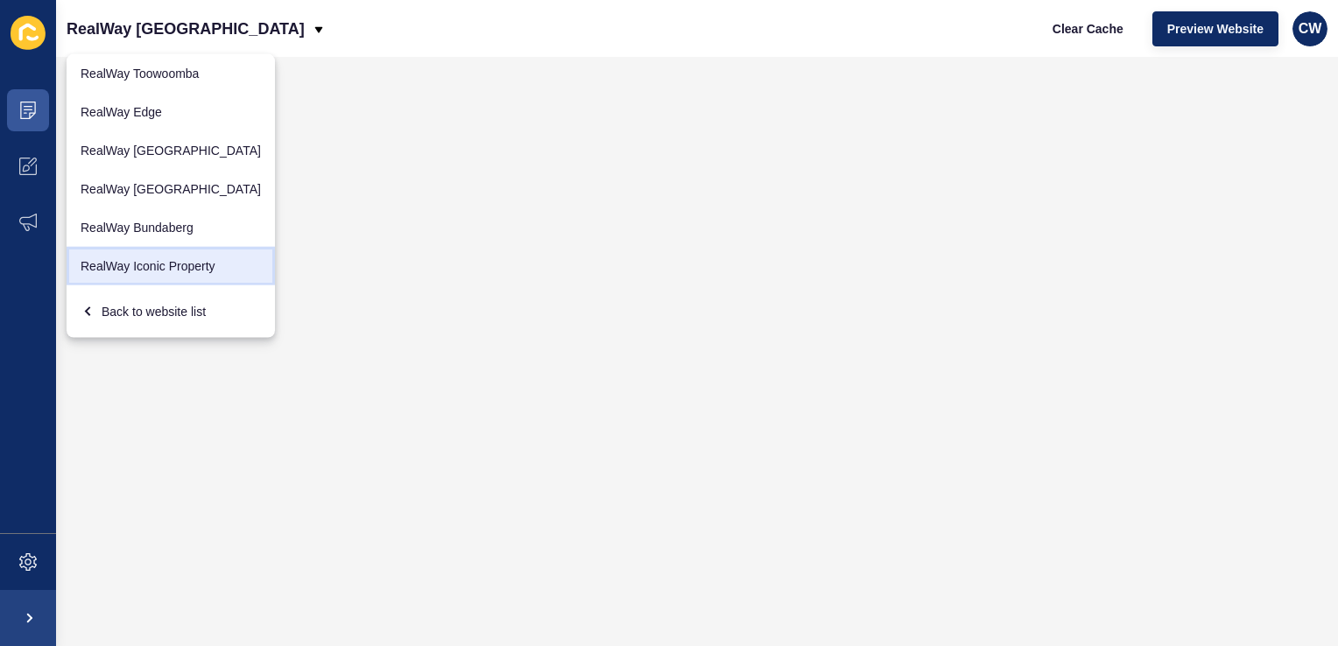
click at [153, 261] on link "RealWay Iconic Property" at bounding box center [171, 266] width 208 height 39
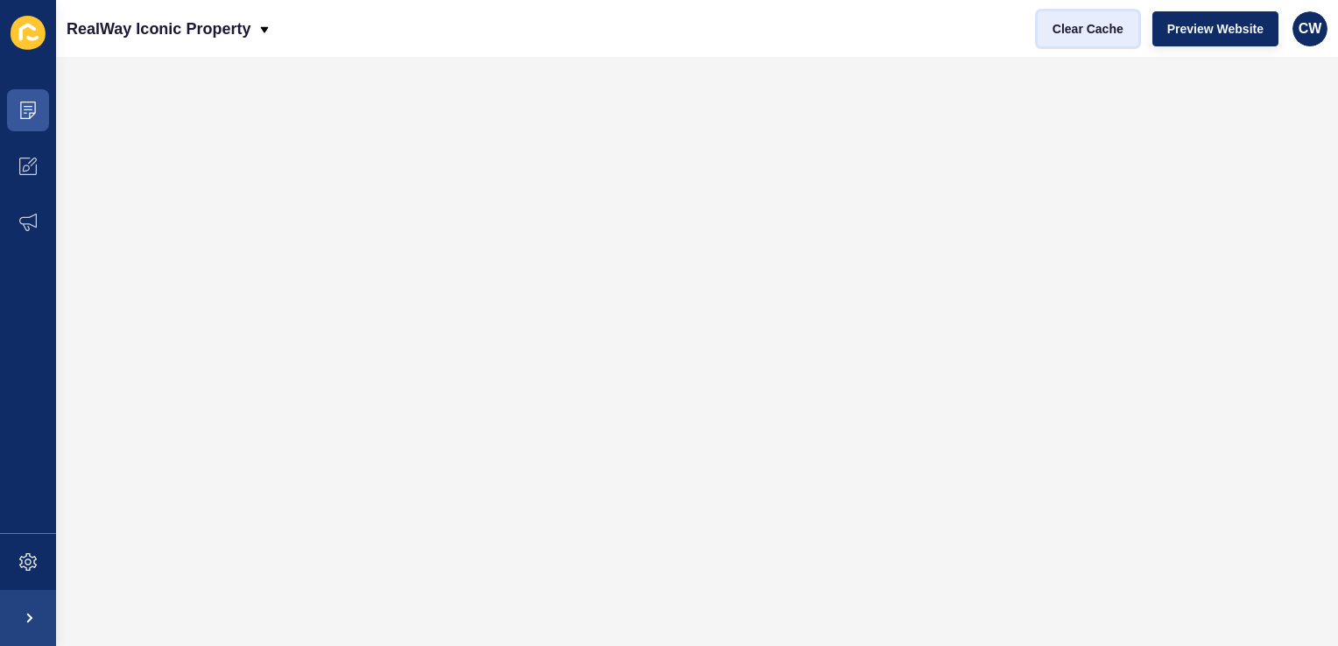
click at [1083, 30] on span "Clear Cache" at bounding box center [1088, 29] width 71 height 18
click at [1107, 22] on span "Clear Cache" at bounding box center [1088, 29] width 71 height 18
click at [1076, 37] on button "Clear Cache" at bounding box center [1088, 28] width 101 height 35
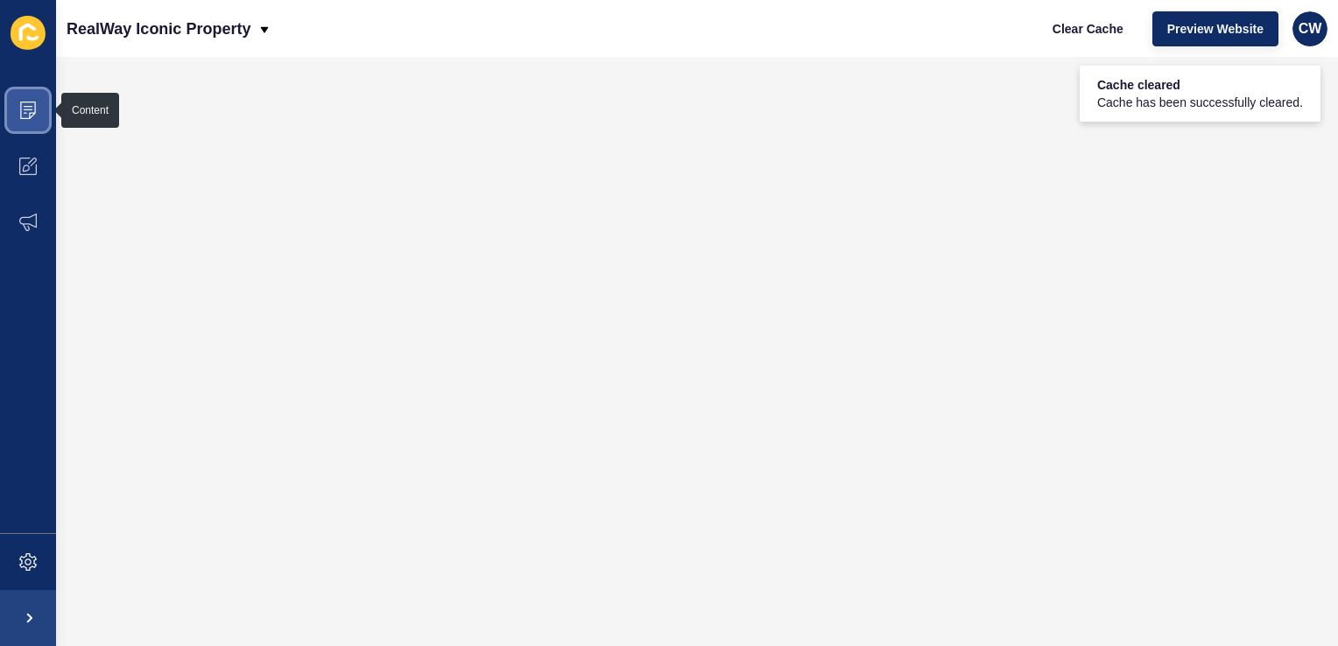
click at [28, 114] on icon at bounding box center [28, 111] width 18 height 18
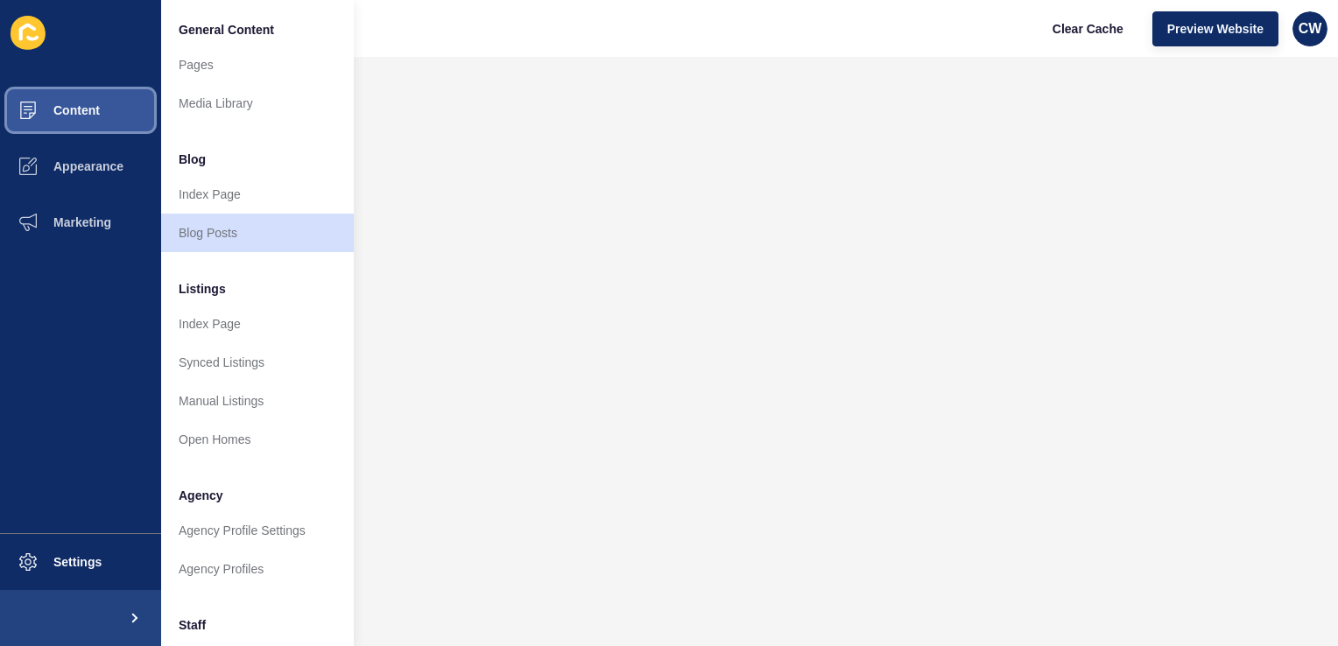
scroll to position [81, 0]
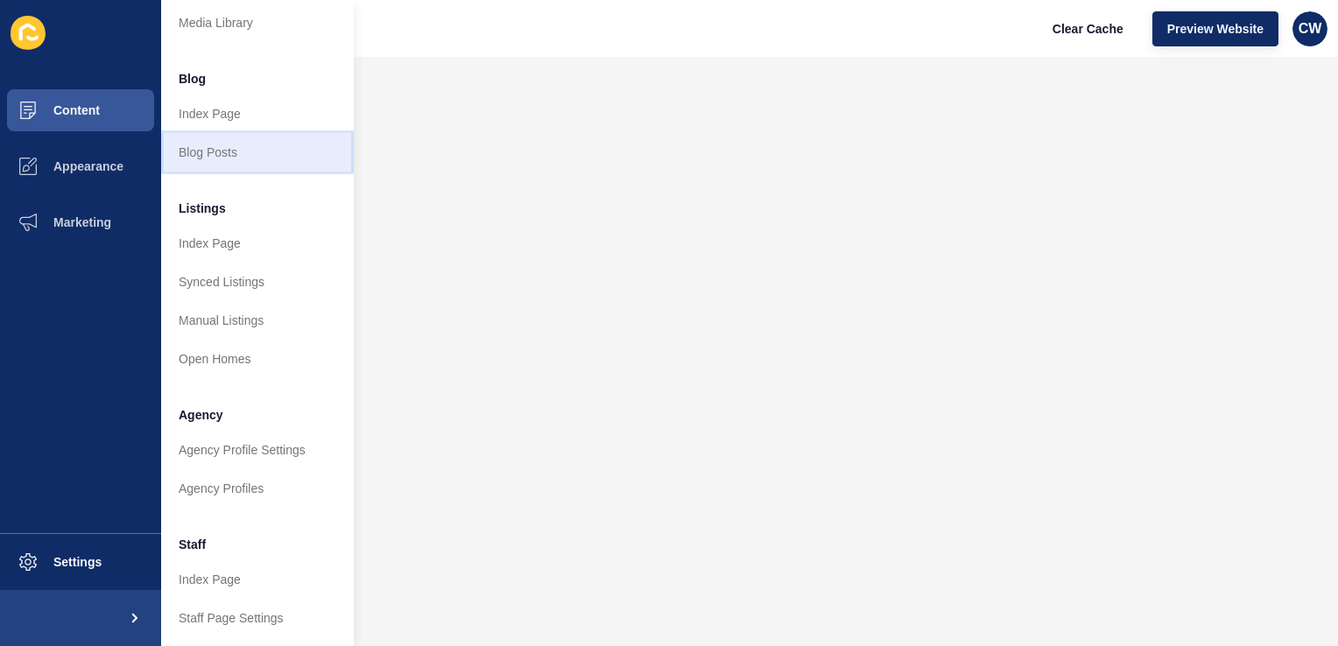
click at [265, 154] on link "Blog Posts" at bounding box center [257, 152] width 193 height 39
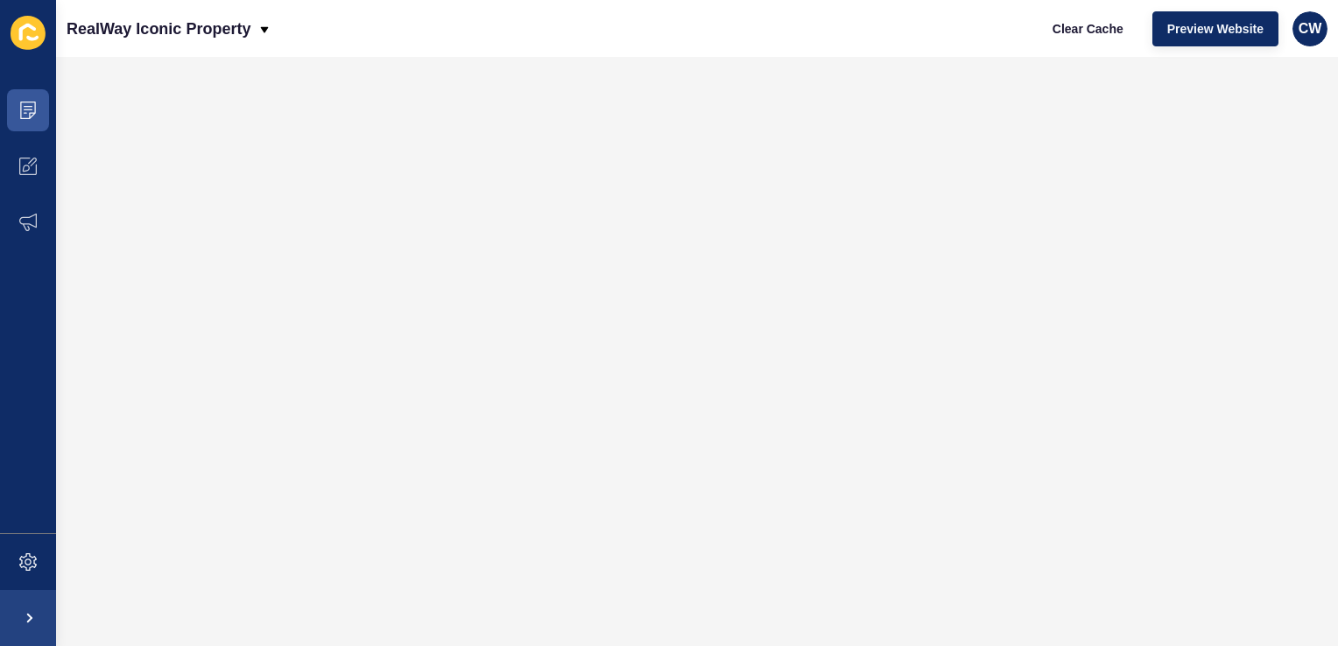
scroll to position [0, 0]
click at [41, 119] on span at bounding box center [28, 110] width 56 height 56
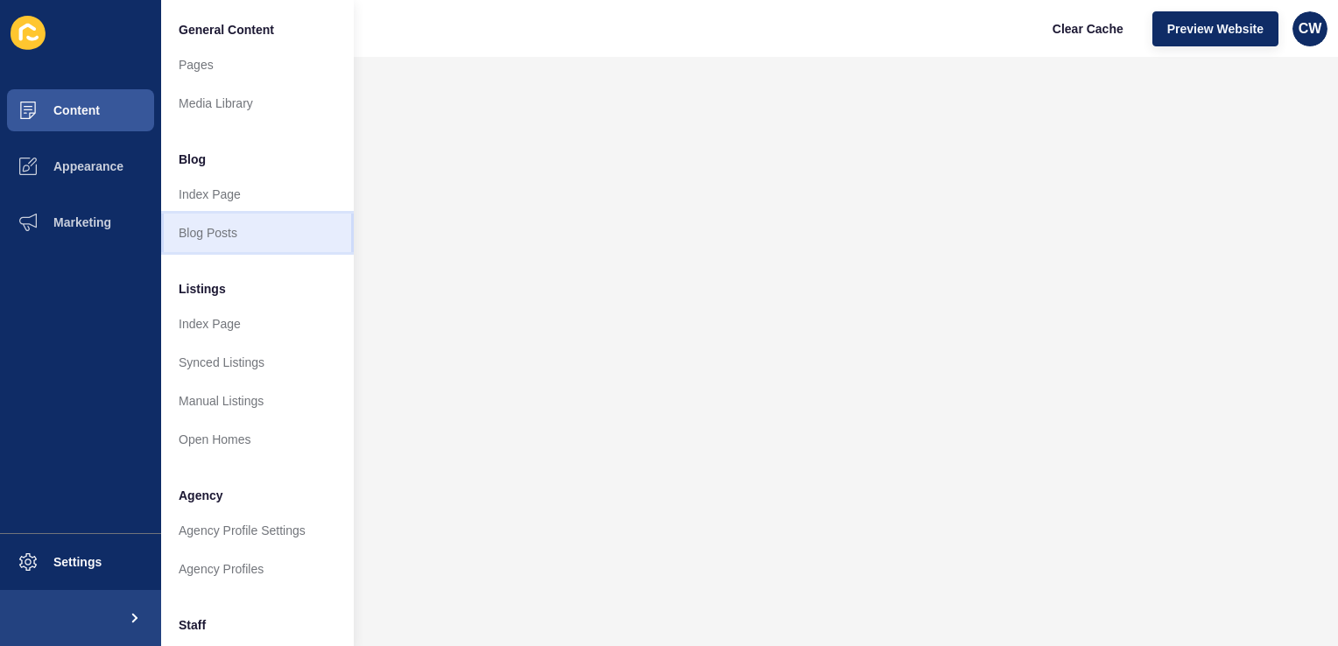
click at [221, 226] on link "Blog Posts" at bounding box center [257, 233] width 193 height 39
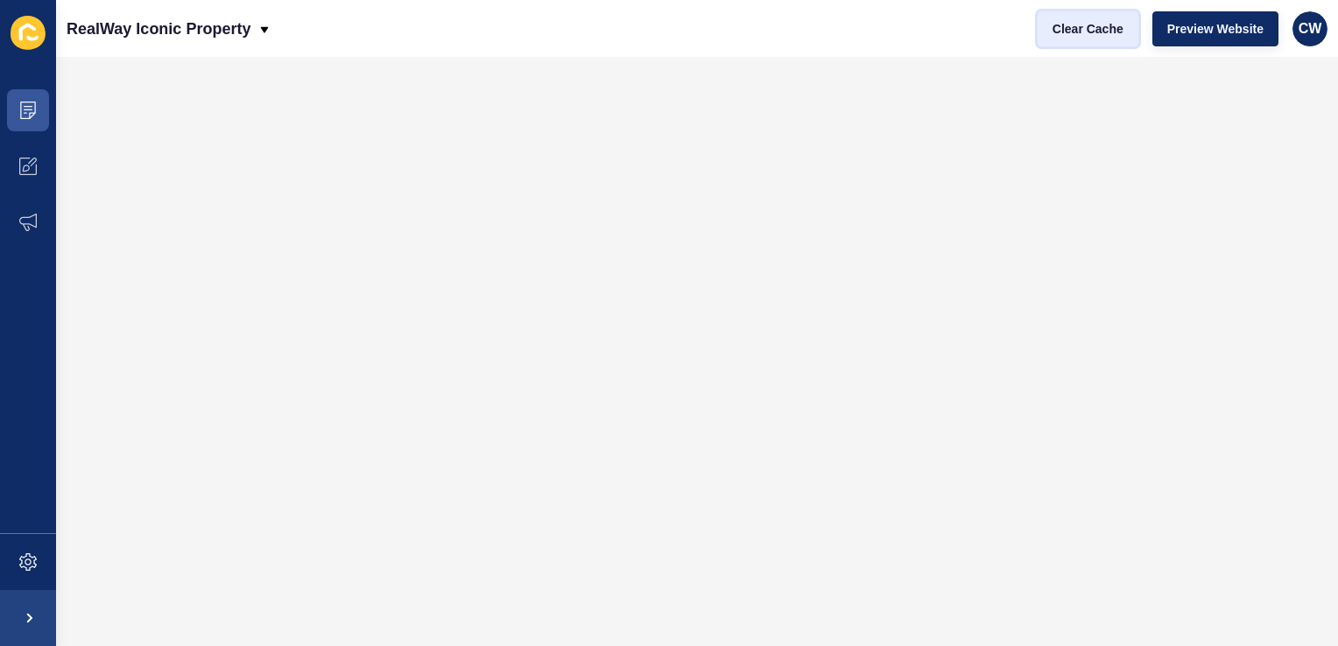
click at [1089, 26] on span "Clear Cache" at bounding box center [1088, 29] width 71 height 18
click at [42, 114] on span at bounding box center [28, 110] width 56 height 56
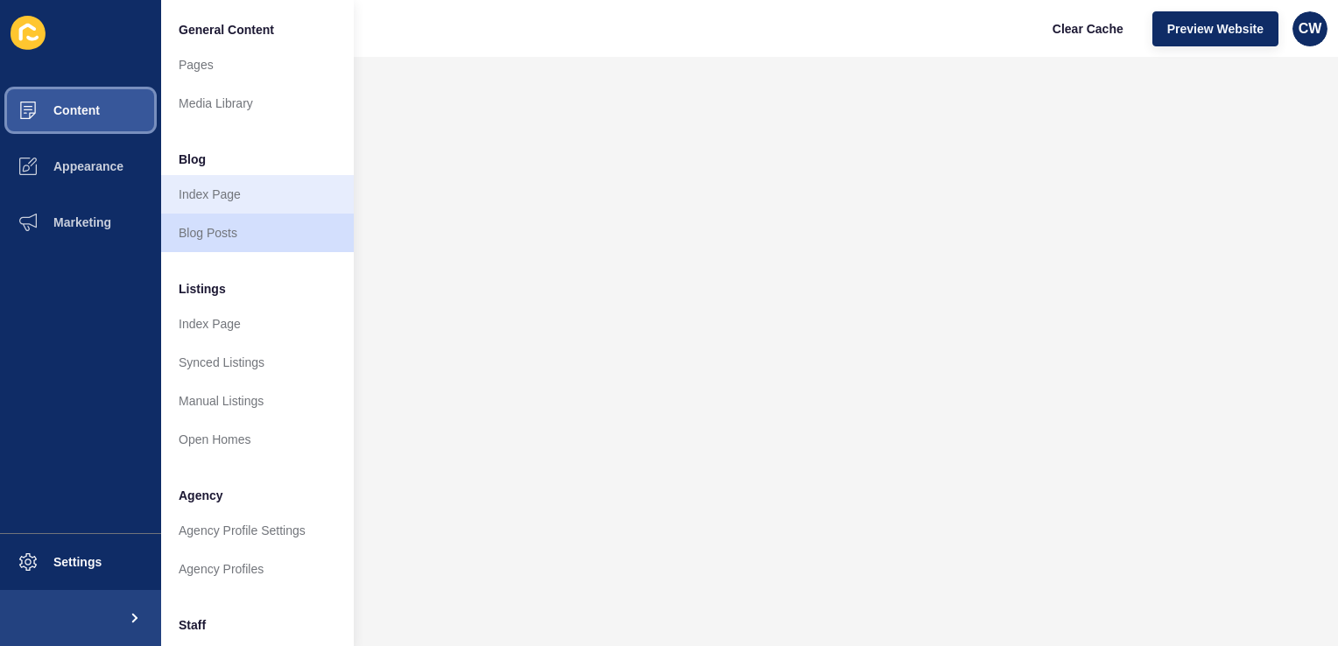
scroll to position [112, 0]
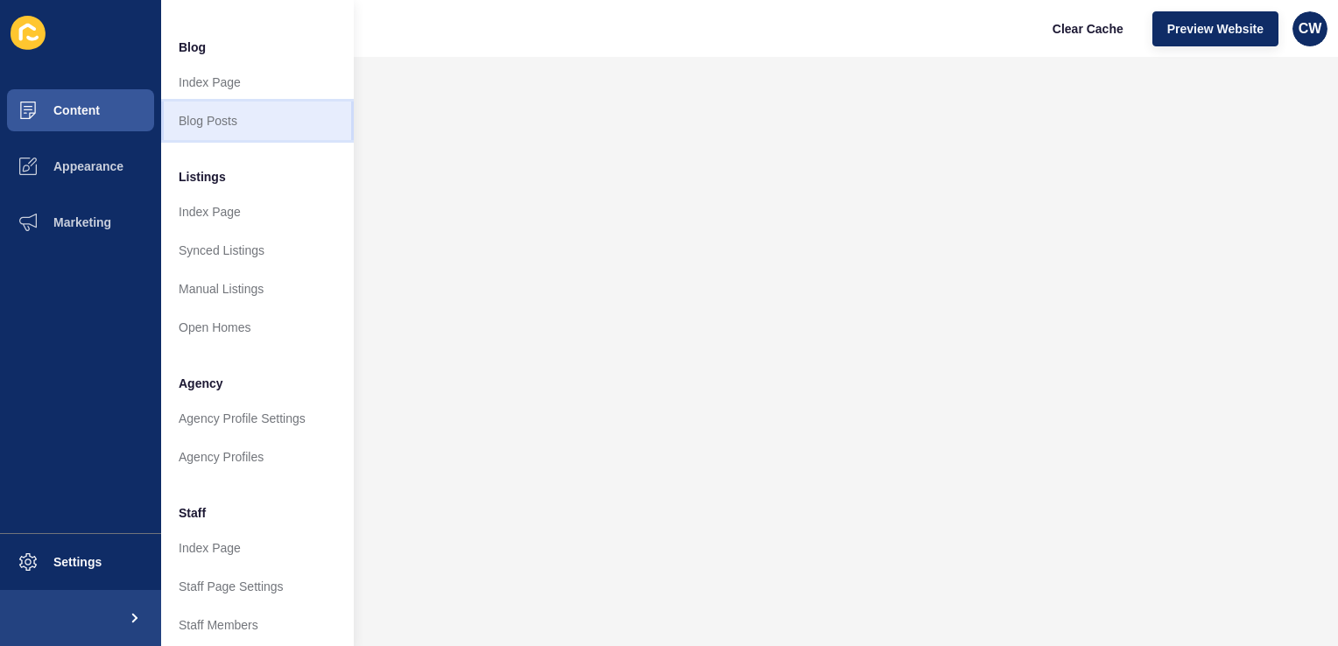
click at [277, 130] on link "Blog Posts" at bounding box center [257, 121] width 193 height 39
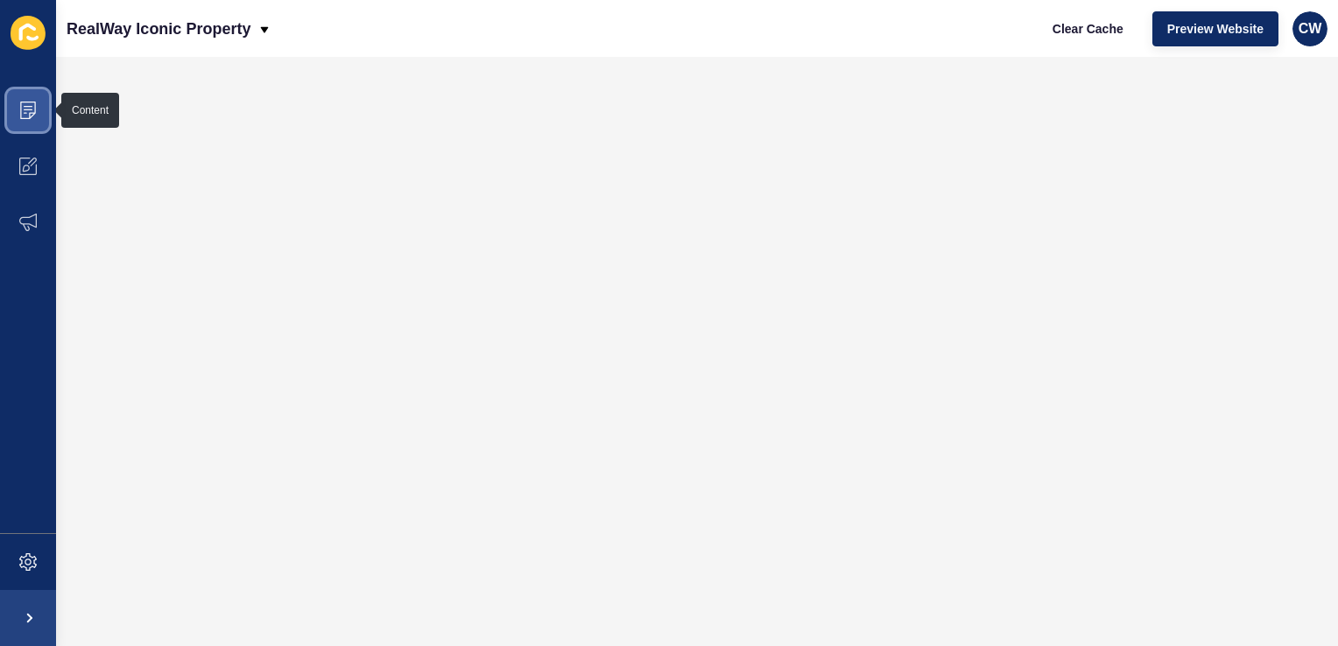
click at [25, 102] on icon at bounding box center [28, 111] width 18 height 18
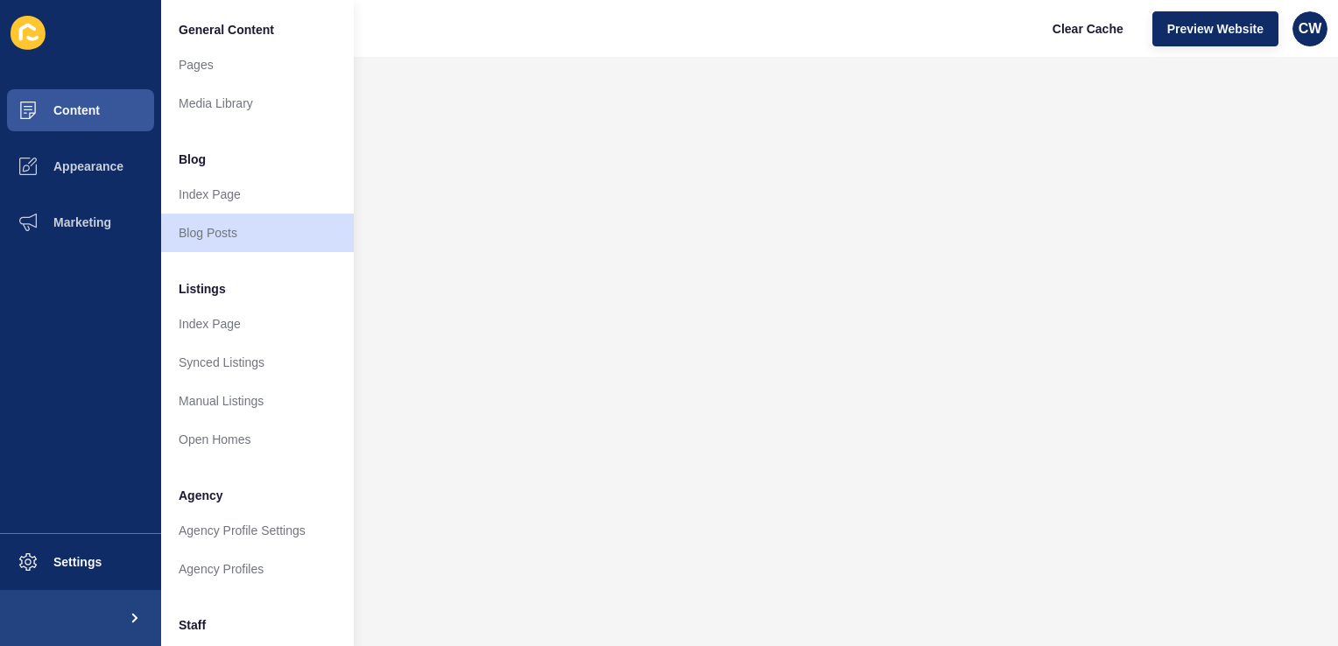
scroll to position [0, 13]
drag, startPoint x: 452, startPoint y: 33, endPoint x: 463, endPoint y: 26, distance: 13.4
click at [463, 26] on div "RealWay Iconic Property Clear Cache Preview Website CW" at bounding box center [697, 28] width 1282 height 57
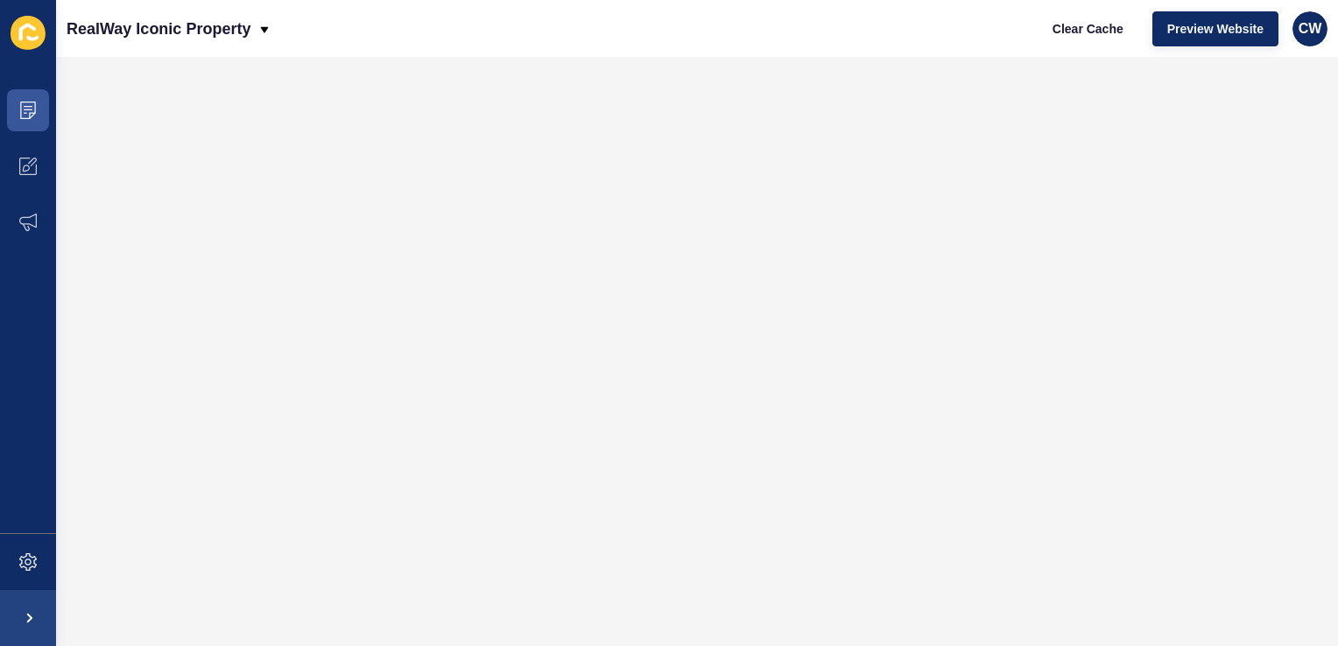
scroll to position [0, 0]
click at [463, 26] on div "RealWay Iconic Property Clear Cache Preview Website CW" at bounding box center [697, 28] width 1282 height 57
click at [251, 22] on div "RealWay Iconic Property" at bounding box center [169, 29] width 205 height 44
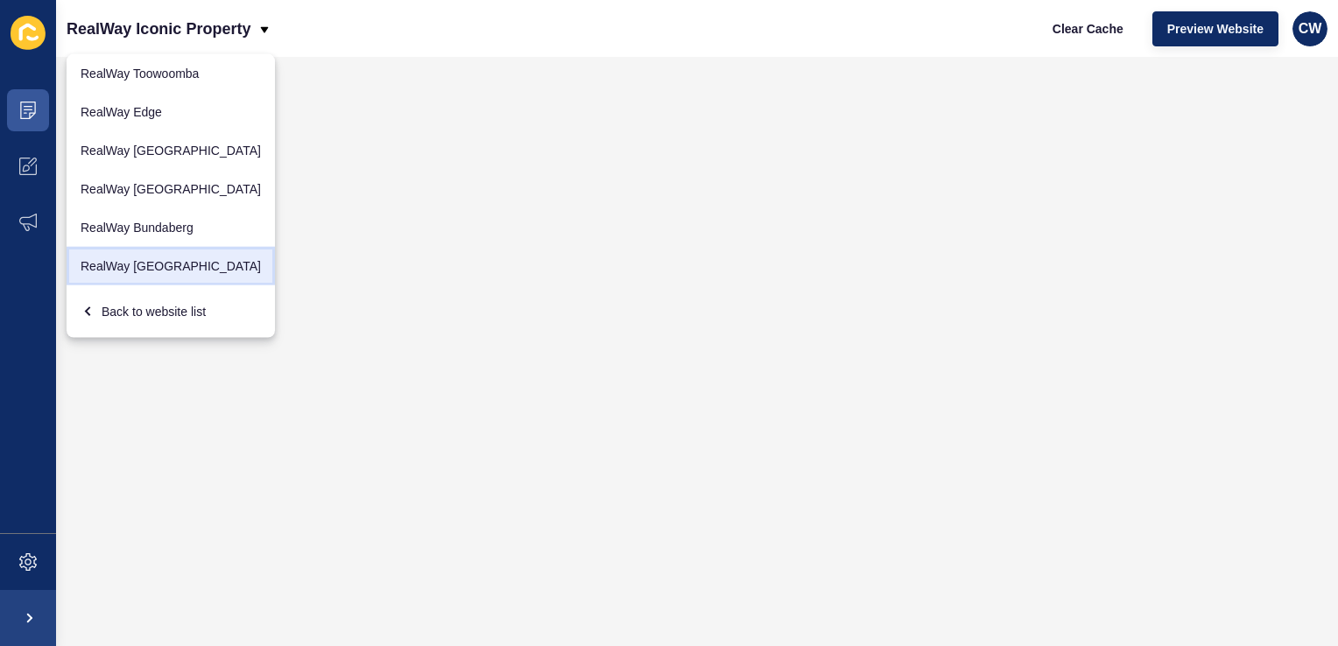
click at [138, 261] on link "RealWay [GEOGRAPHIC_DATA]" at bounding box center [171, 266] width 208 height 39
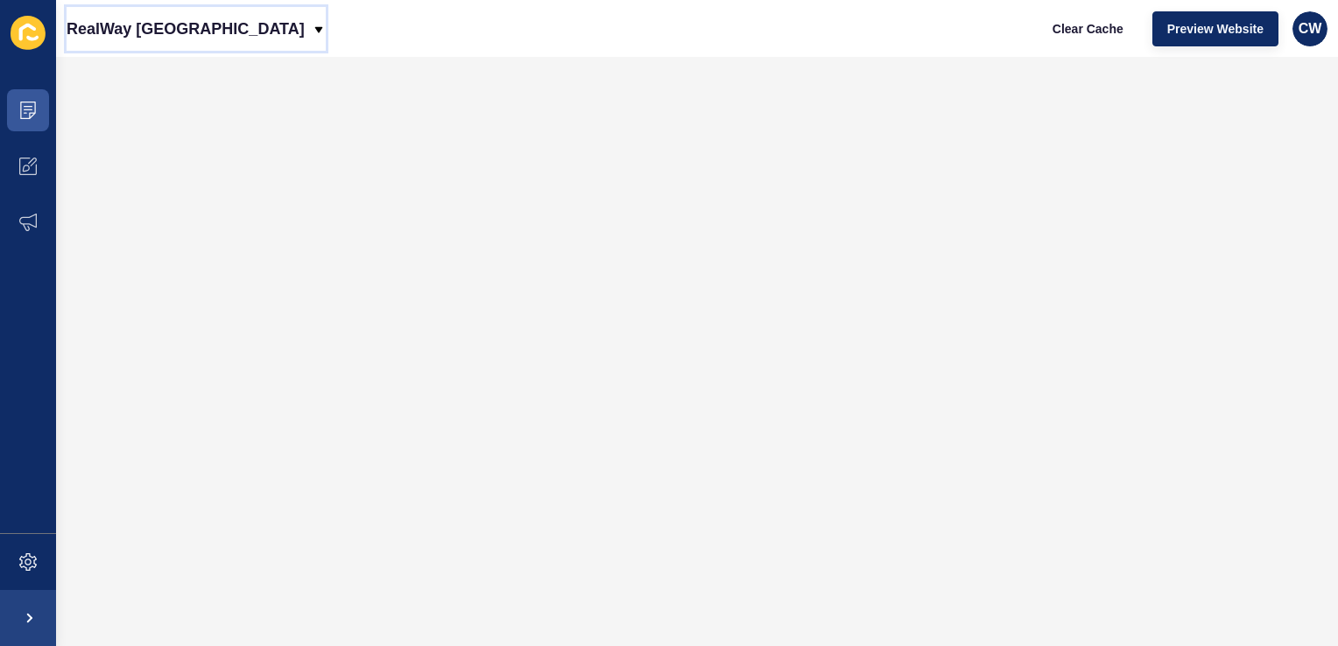
click at [169, 32] on p "RealWay [GEOGRAPHIC_DATA]" at bounding box center [186, 29] width 238 height 44
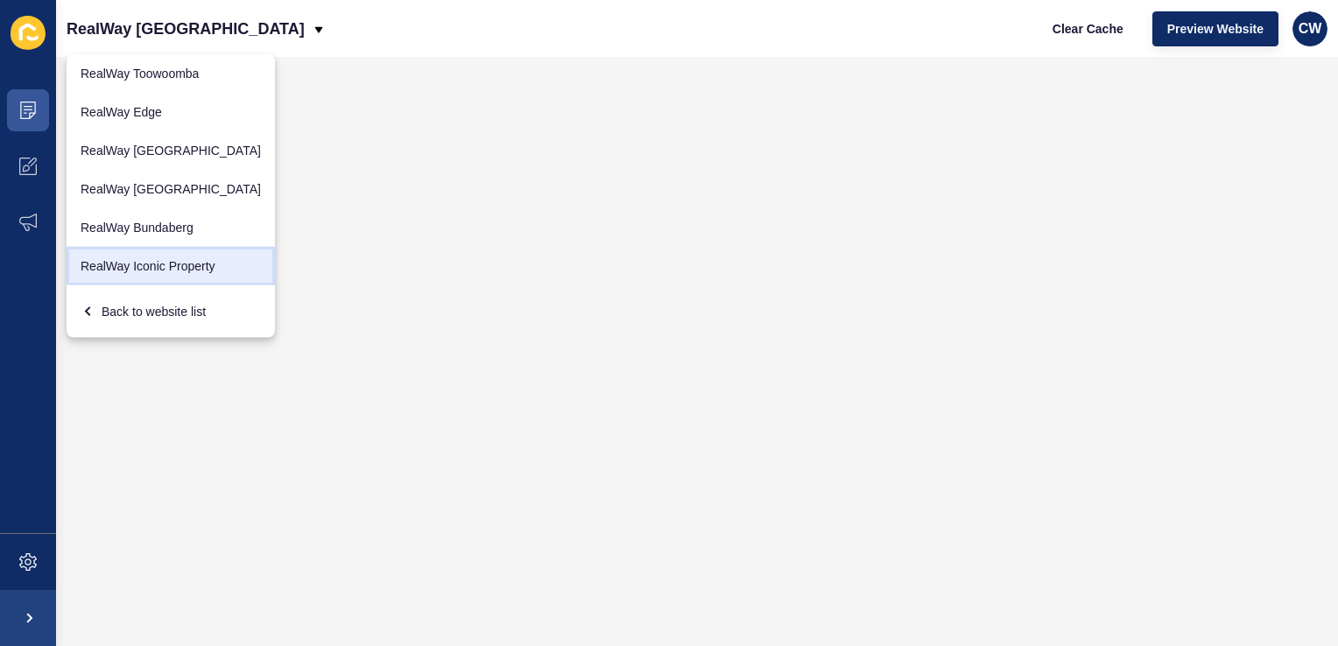
click at [160, 266] on link "RealWay Iconic Property" at bounding box center [171, 266] width 208 height 39
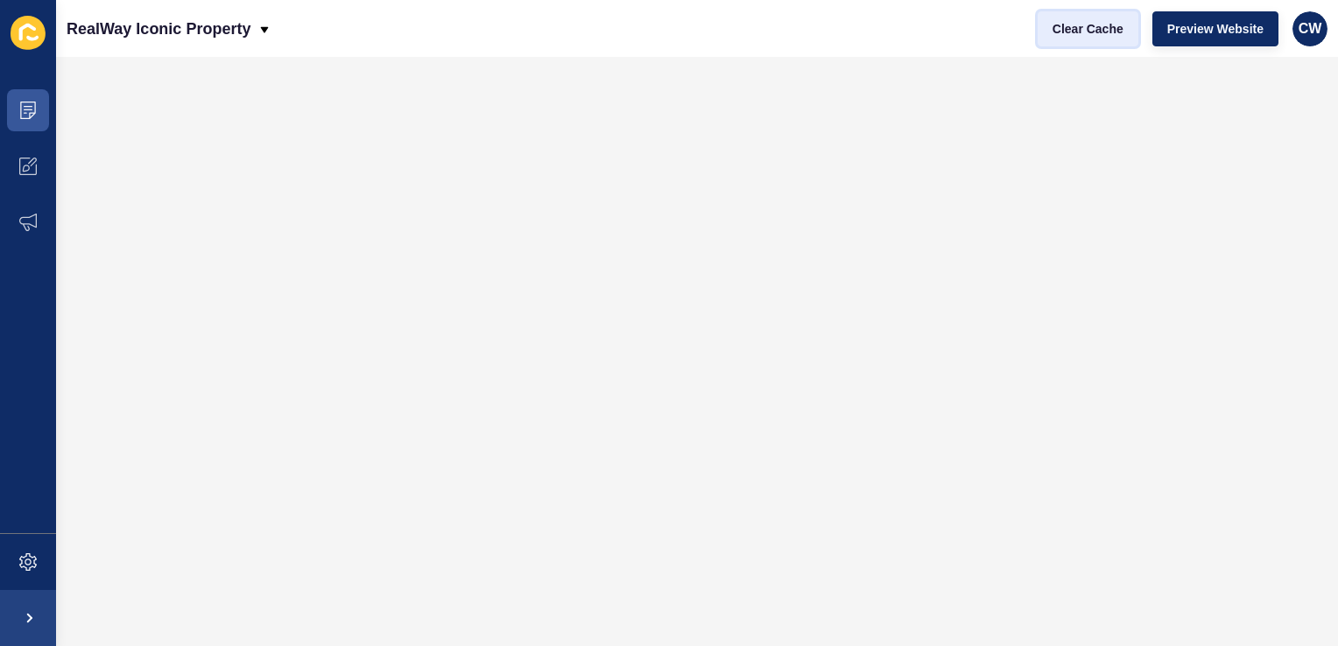
click at [1100, 40] on button "Clear Cache" at bounding box center [1088, 28] width 101 height 35
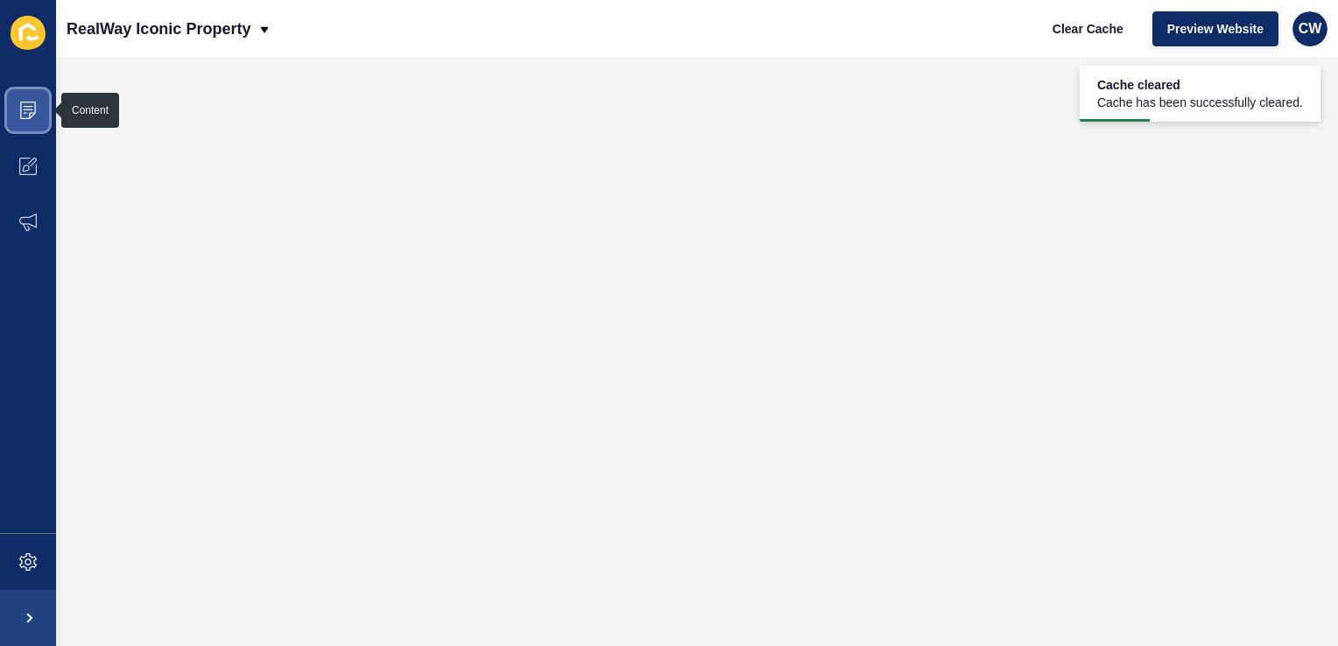
click at [24, 102] on icon at bounding box center [28, 111] width 18 height 18
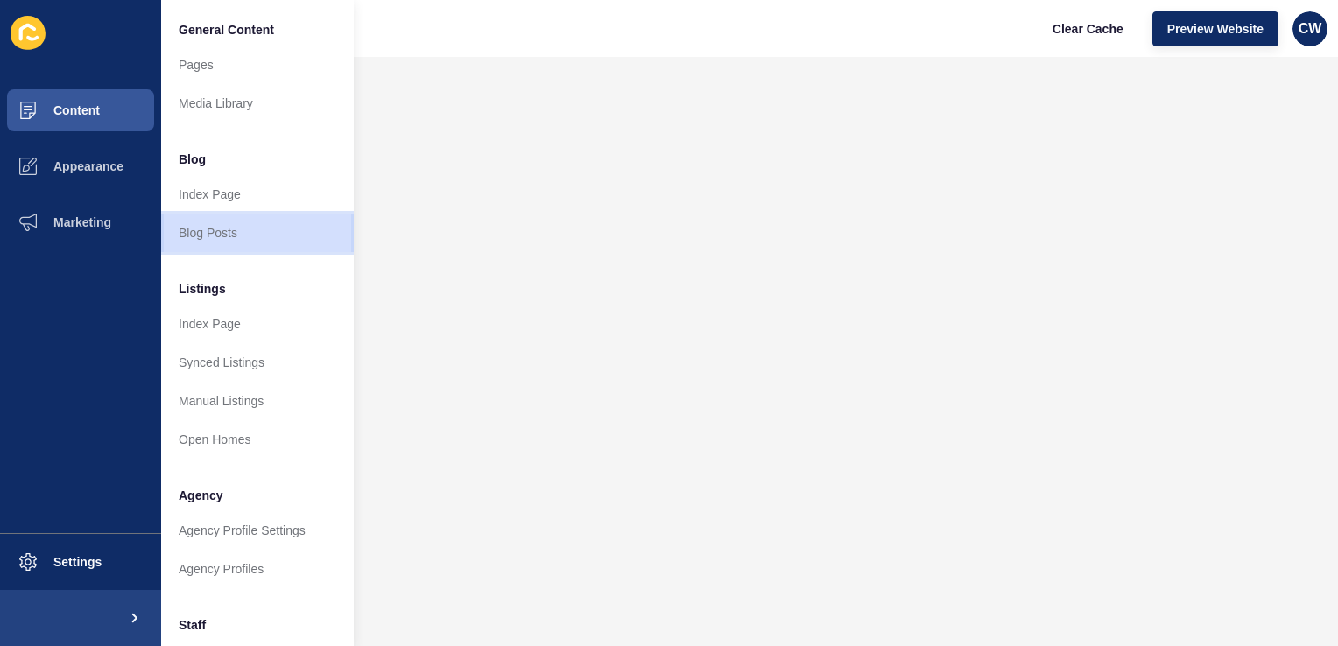
click at [270, 234] on link "Blog Posts" at bounding box center [257, 233] width 193 height 39
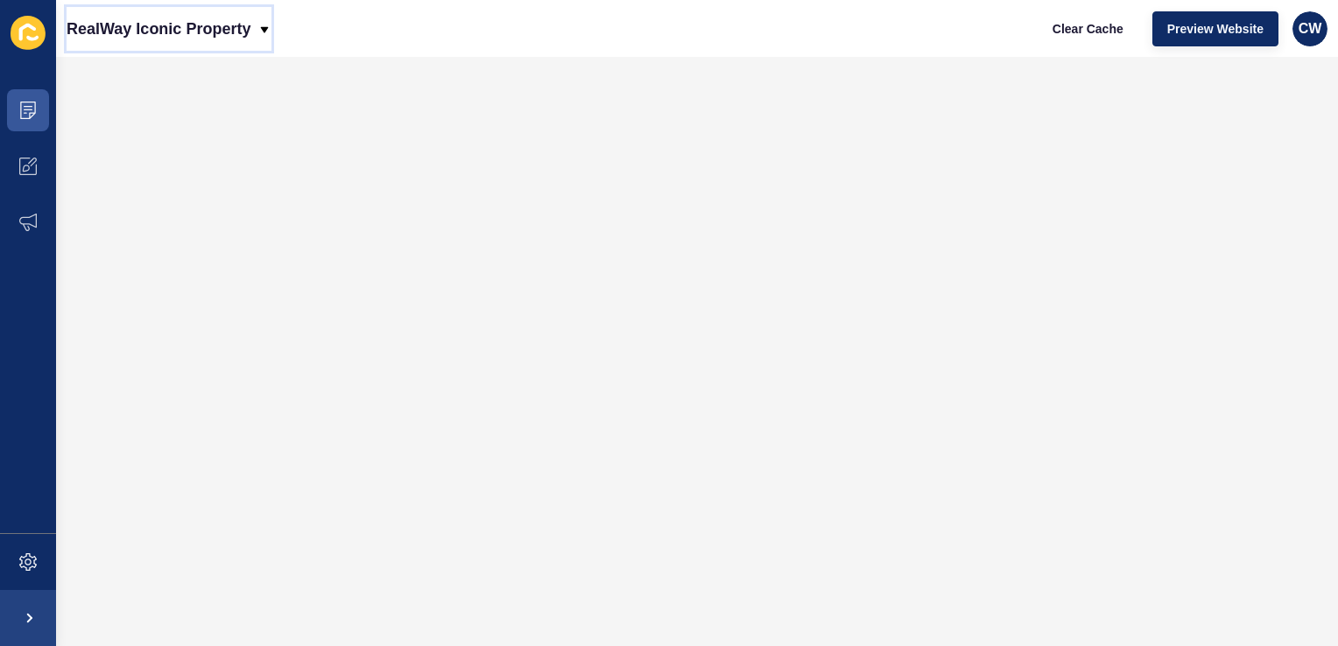
click at [214, 34] on p "RealWay Iconic Property" at bounding box center [159, 29] width 184 height 44
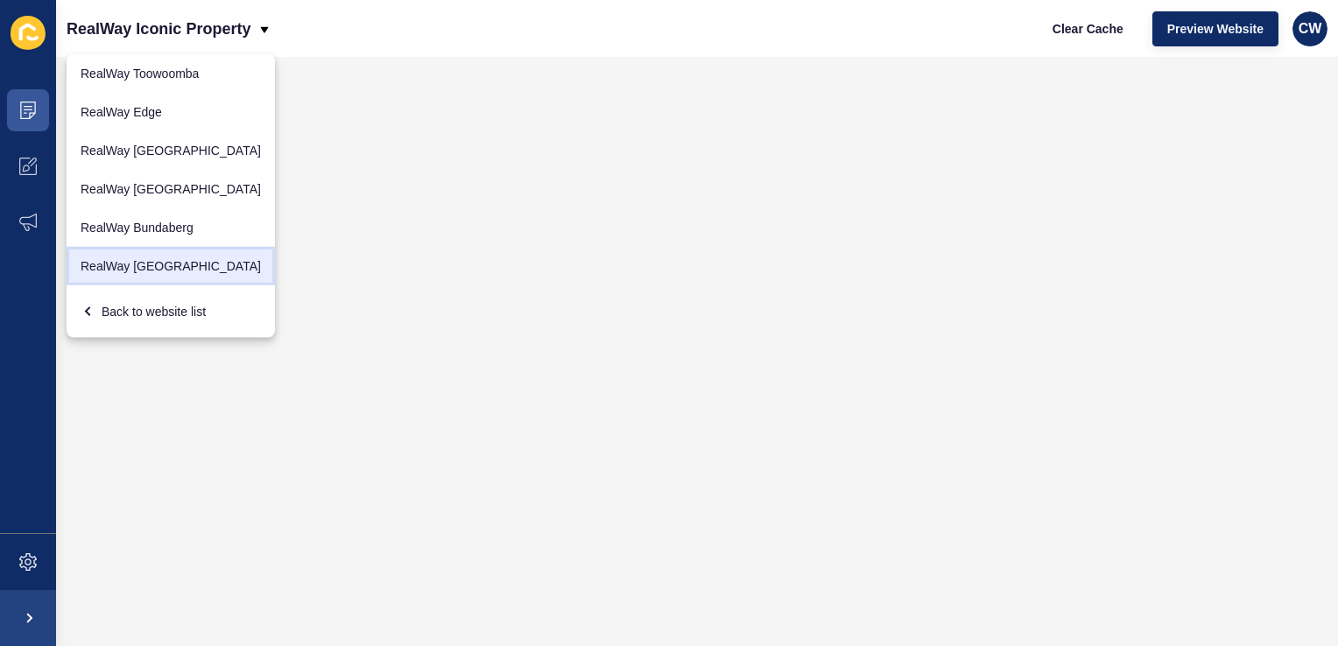
click at [160, 260] on link "RealWay [GEOGRAPHIC_DATA]" at bounding box center [171, 266] width 208 height 39
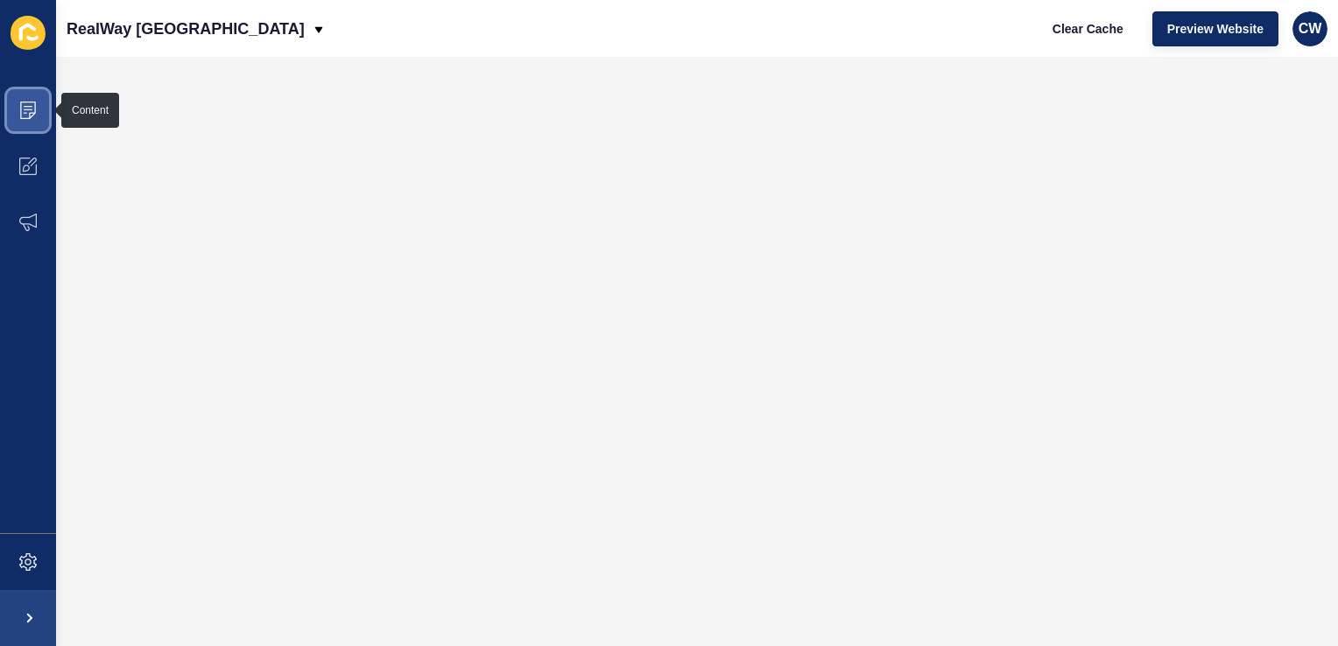
click at [32, 114] on icon at bounding box center [28, 111] width 18 height 18
drag, startPoint x: 173, startPoint y: 53, endPoint x: 194, endPoint y: 23, distance: 36.5
click at [194, 23] on div "RealWay [GEOGRAPHIC_DATA] Clear Cache Preview Website CW" at bounding box center [697, 28] width 1282 height 57
click at [194, 23] on p "RealWay [GEOGRAPHIC_DATA]" at bounding box center [186, 29] width 238 height 44
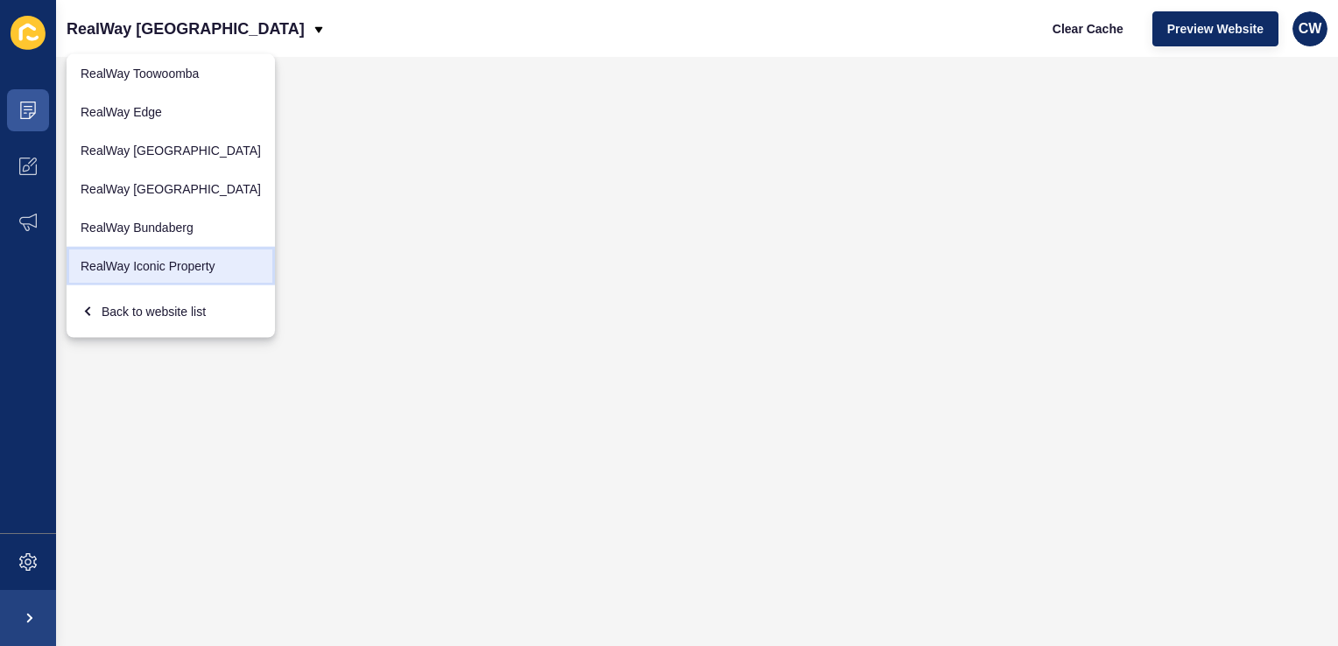
click at [166, 249] on link "RealWay Iconic Property" at bounding box center [171, 266] width 208 height 39
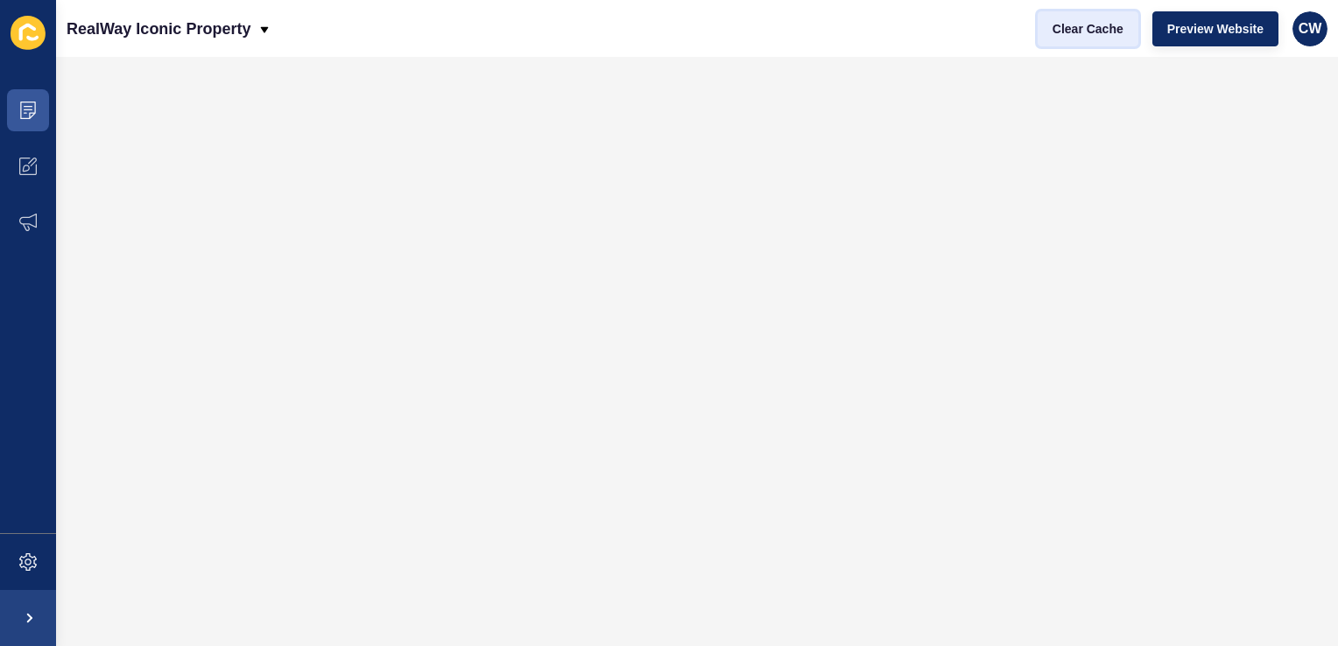
click at [1090, 27] on span "Clear Cache" at bounding box center [1088, 29] width 71 height 18
click at [39, 107] on span at bounding box center [28, 110] width 56 height 56
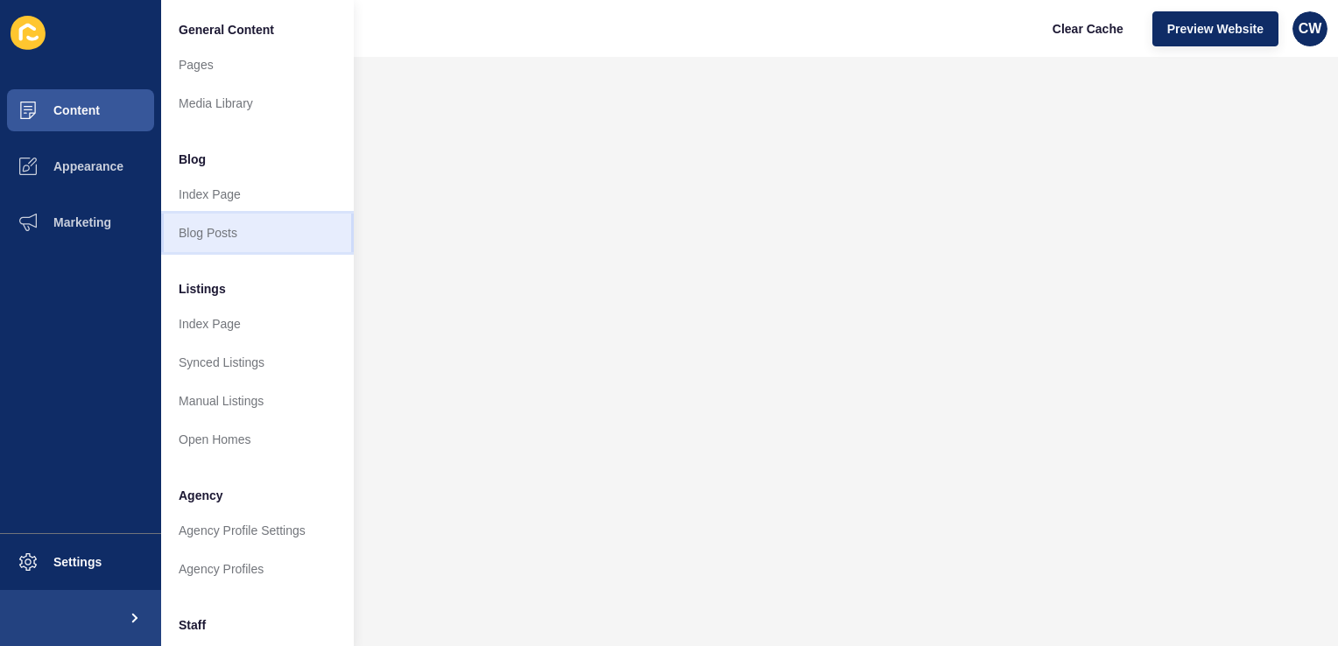
click at [219, 243] on link "Blog Posts" at bounding box center [257, 233] width 193 height 39
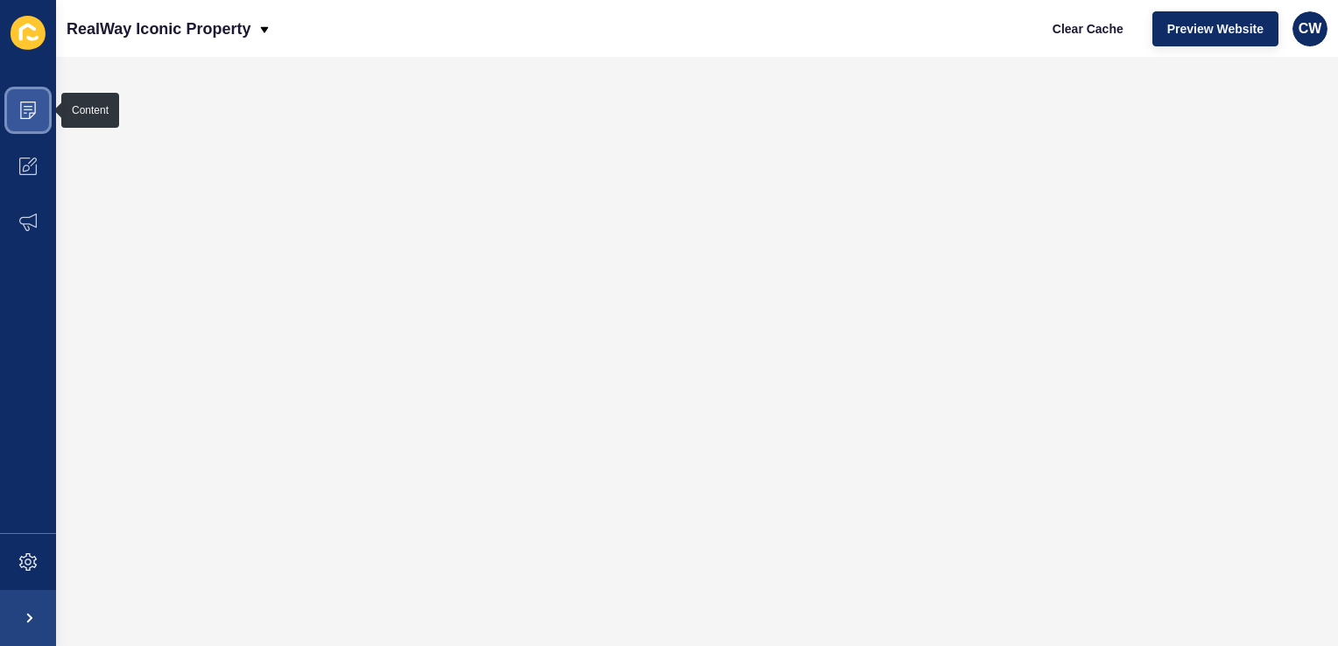
click at [45, 121] on span at bounding box center [28, 110] width 56 height 56
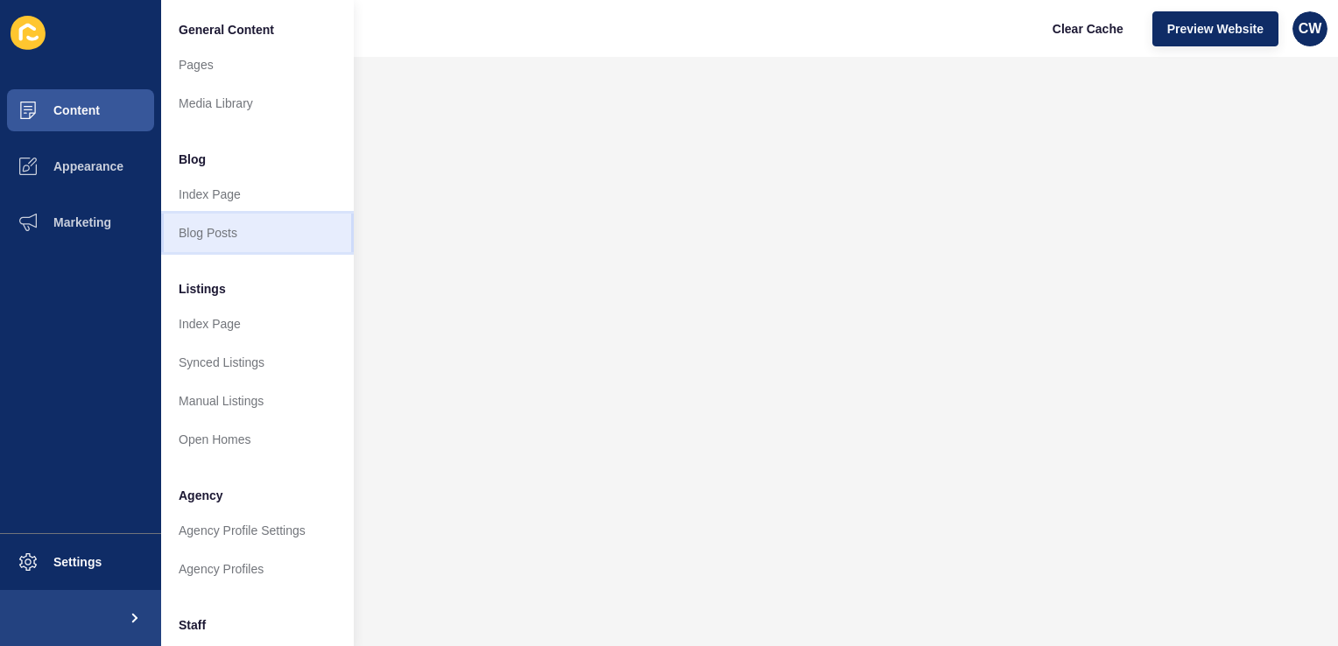
click at [278, 224] on link "Blog Posts" at bounding box center [257, 233] width 193 height 39
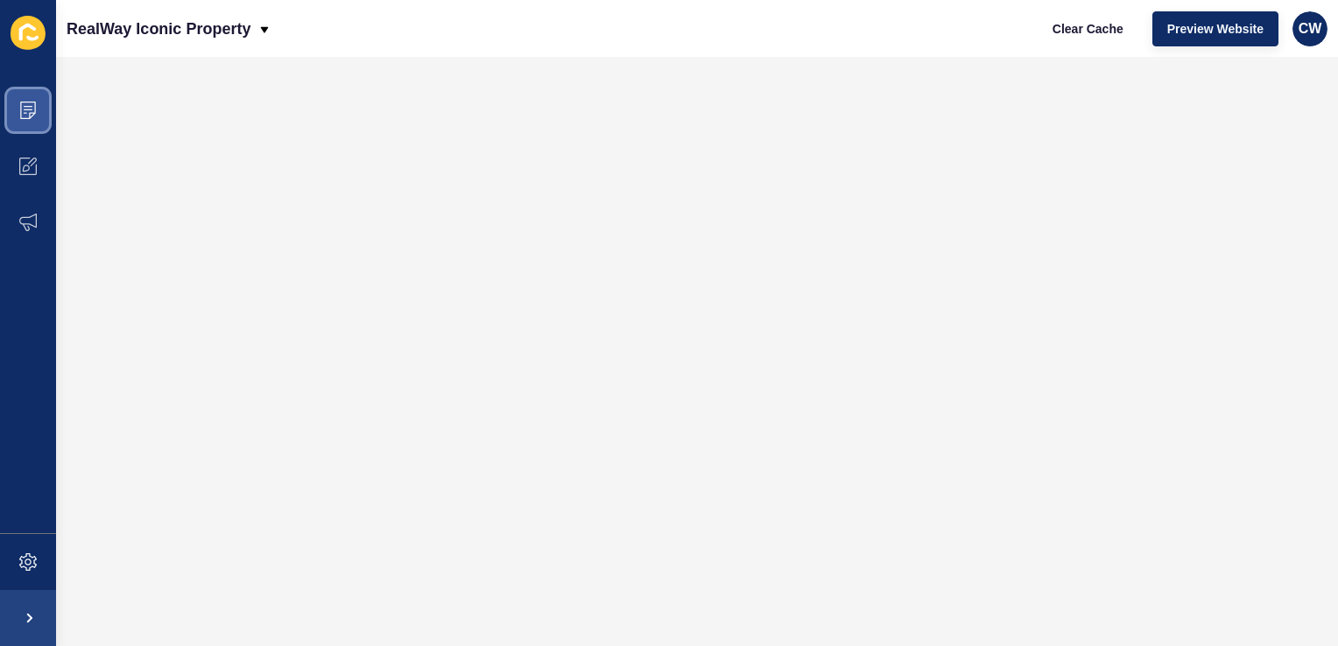
click at [44, 112] on span at bounding box center [28, 110] width 56 height 56
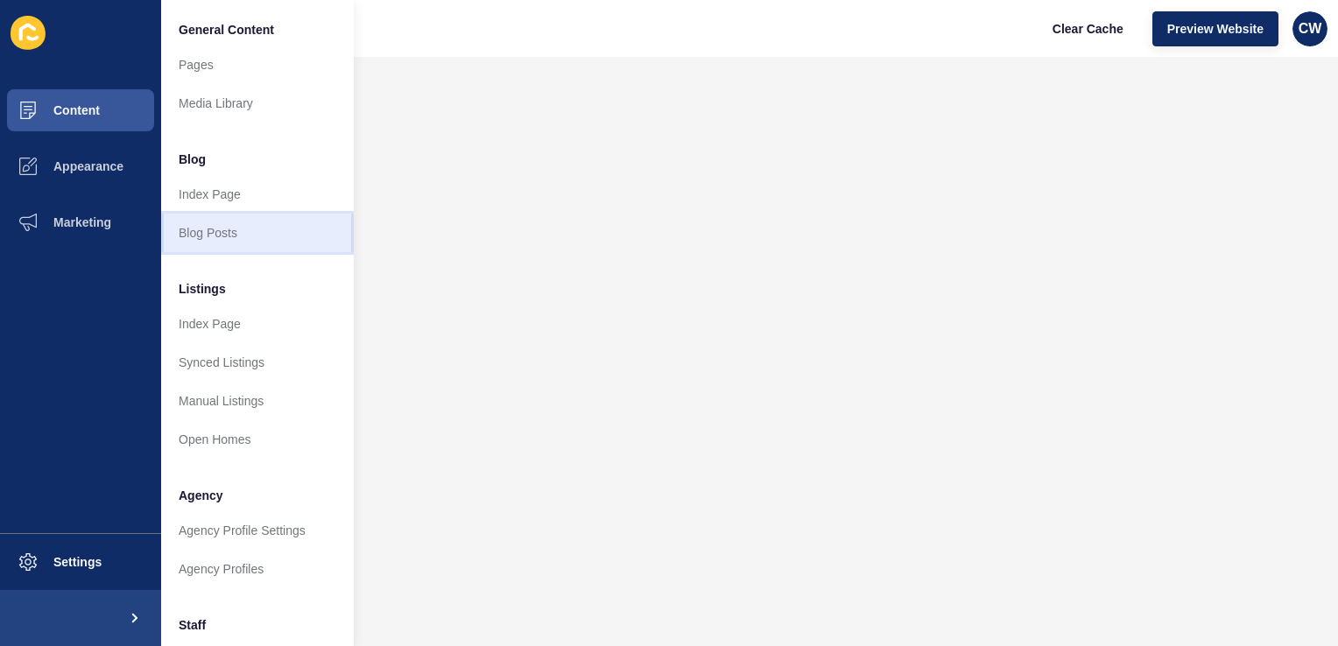
click at [293, 229] on link "Blog Posts" at bounding box center [257, 233] width 193 height 39
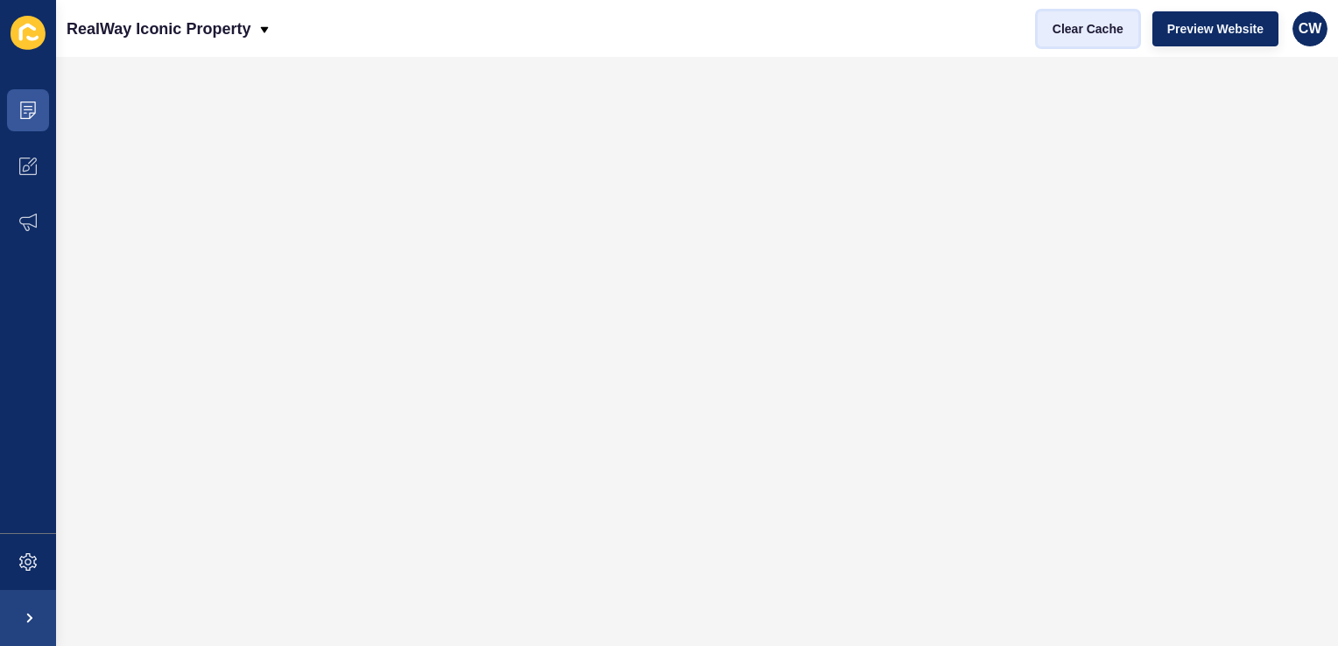
click at [1094, 26] on span "Clear Cache" at bounding box center [1088, 29] width 71 height 18
click at [1114, 37] on span "Clear Cache" at bounding box center [1088, 29] width 71 height 18
click at [29, 110] on icon at bounding box center [28, 109] width 9 height 1
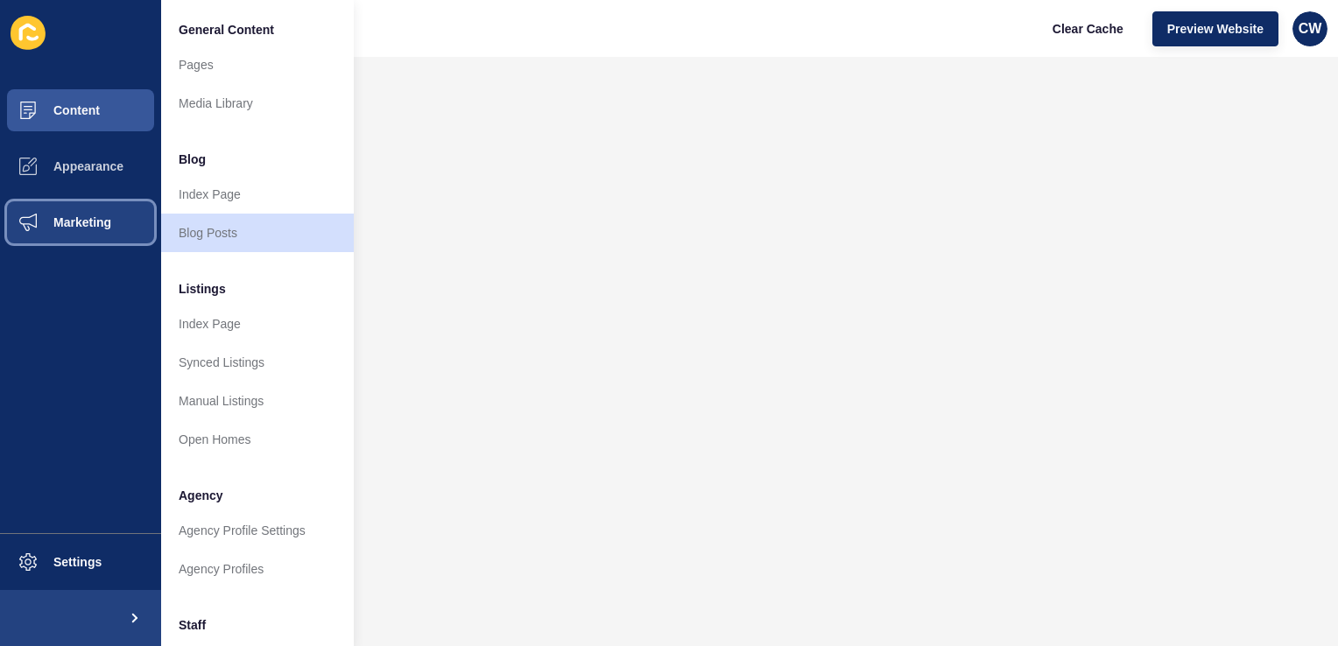
click at [72, 215] on span "Marketing" at bounding box center [54, 222] width 114 height 14
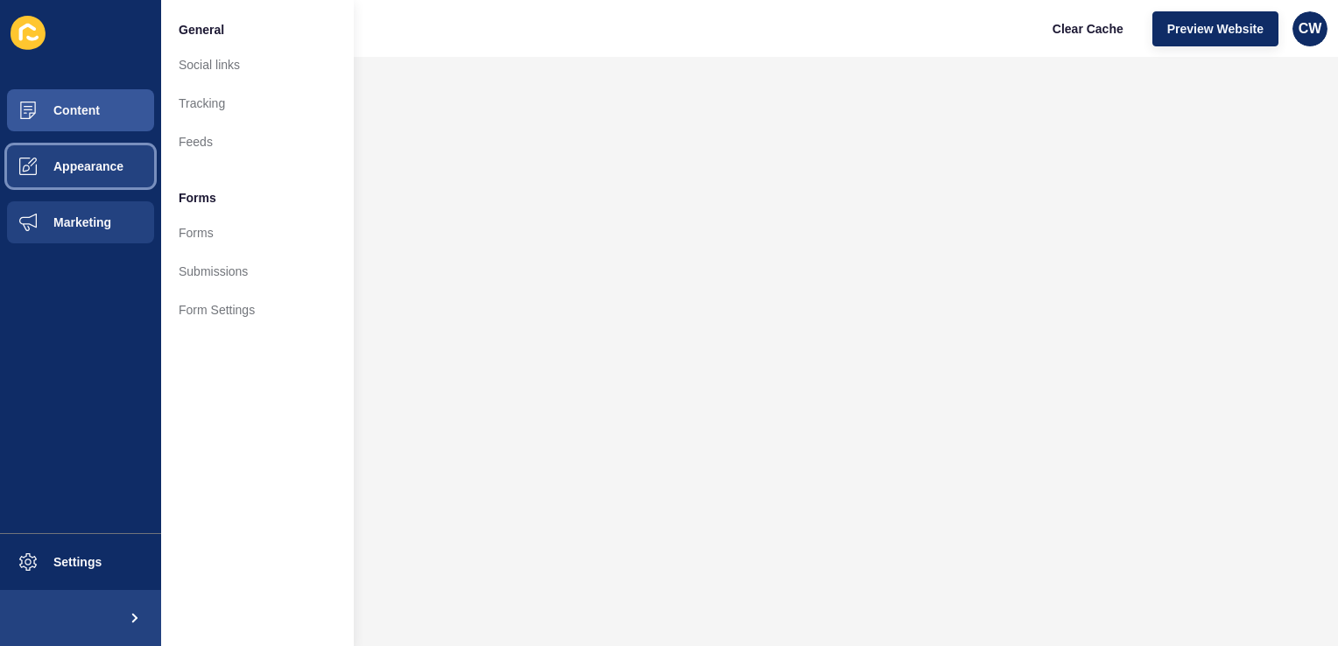
click at [80, 186] on button "Appearance" at bounding box center [80, 166] width 161 height 56
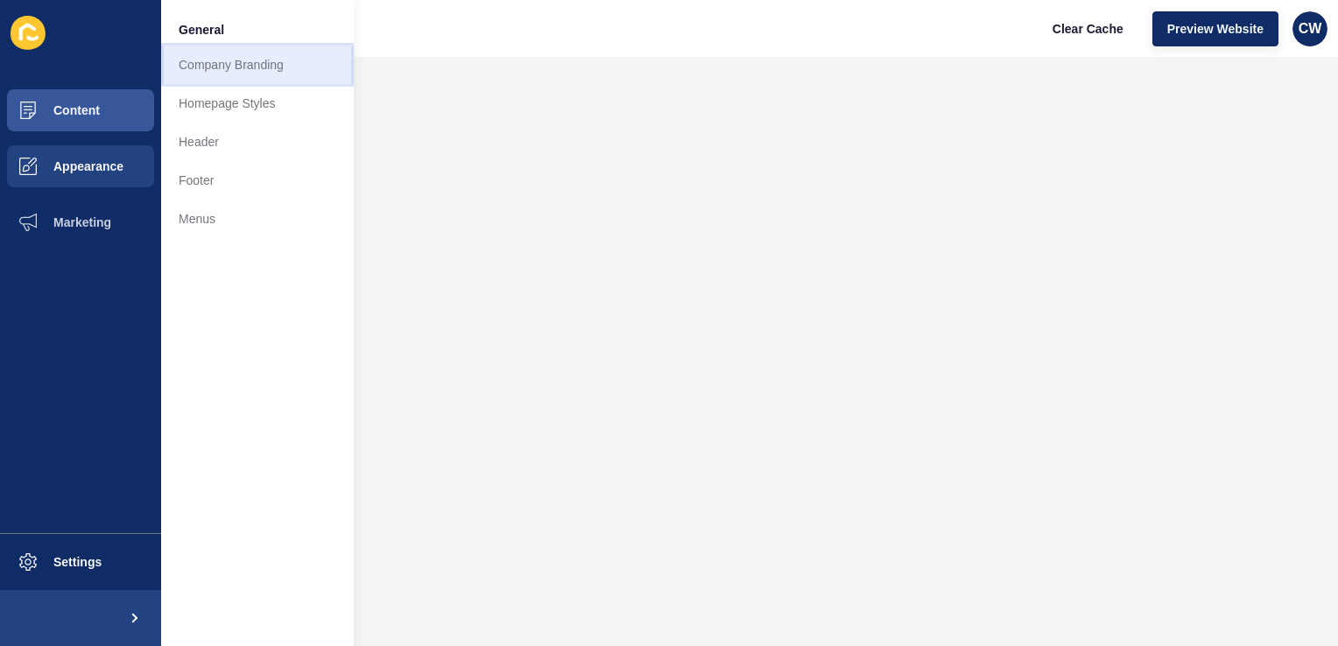
click at [225, 74] on link "Company Branding" at bounding box center [257, 65] width 193 height 39
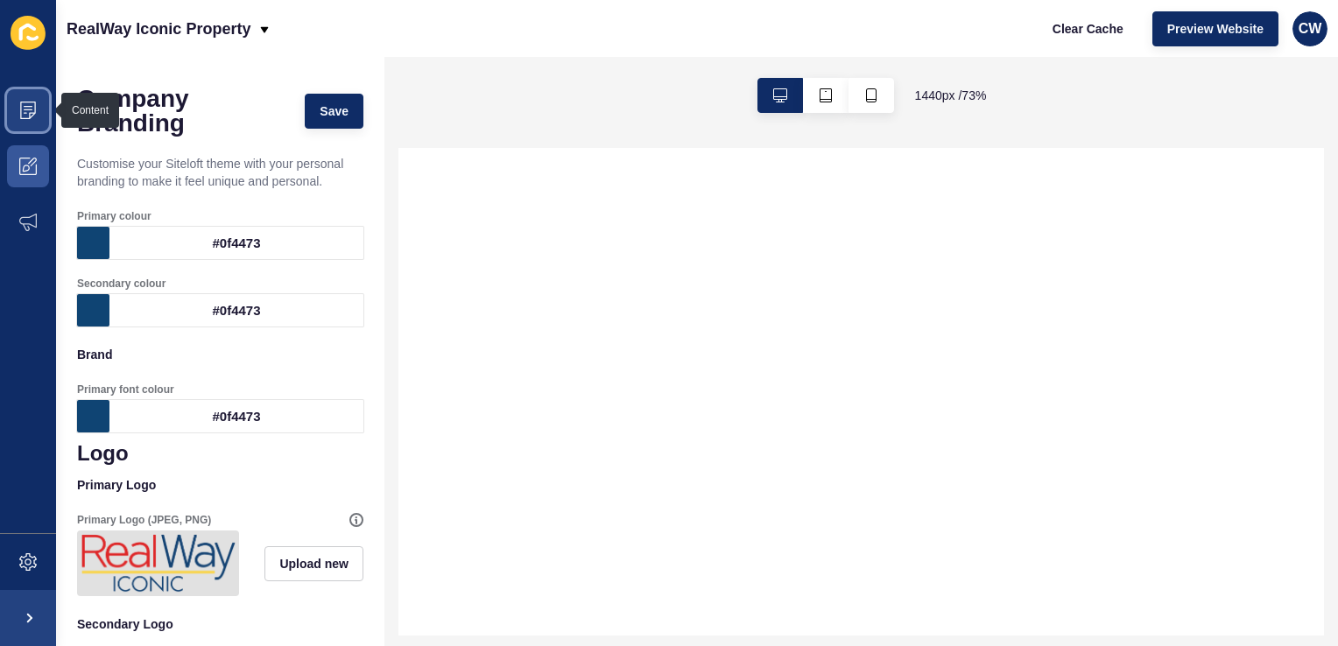
click at [29, 100] on span at bounding box center [28, 110] width 56 height 56
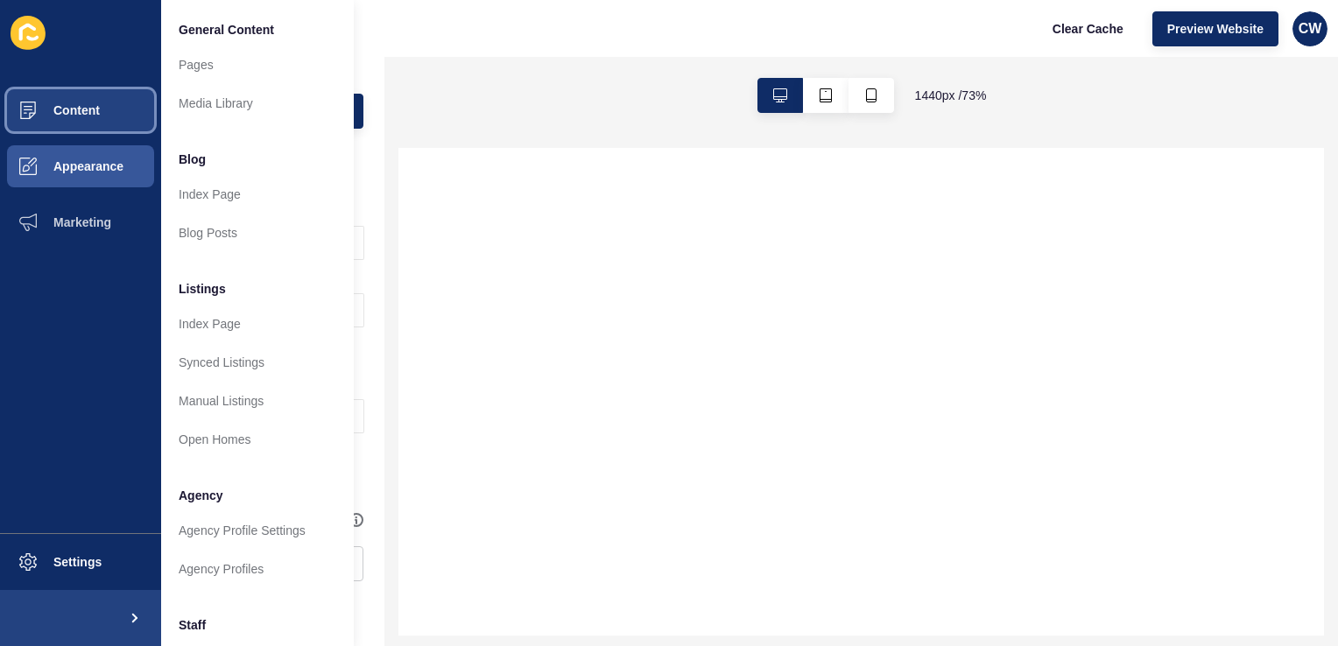
select select
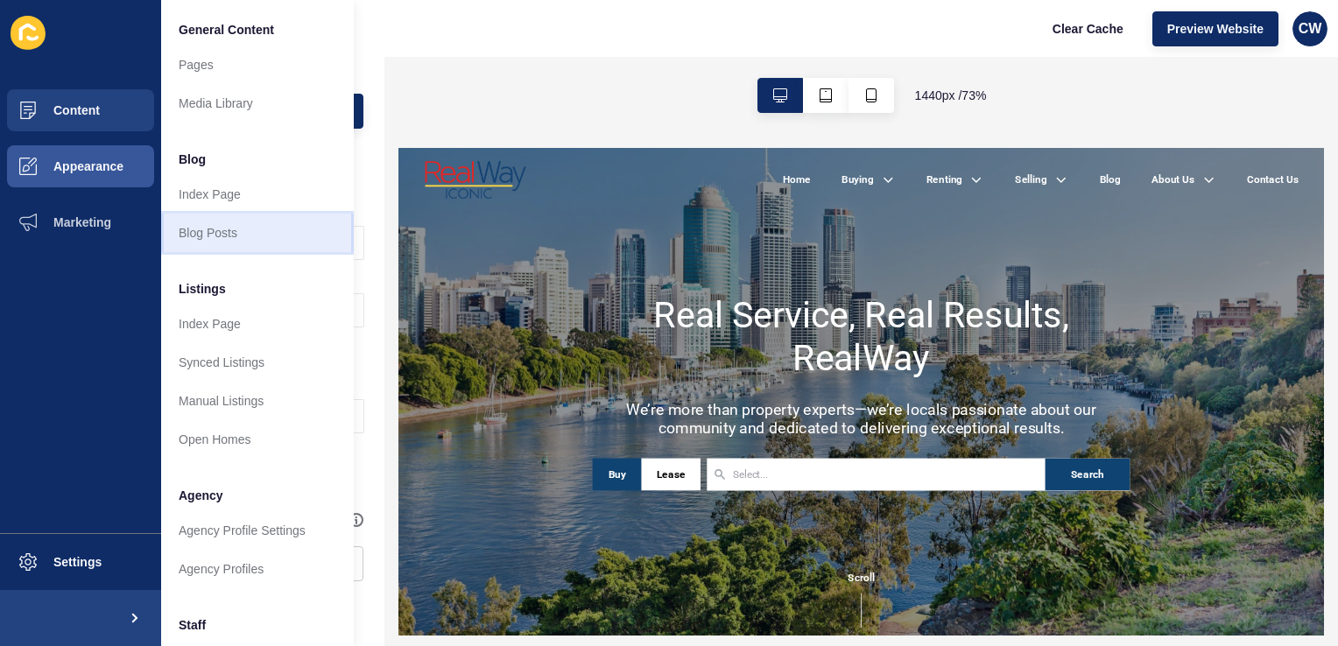
click at [256, 238] on link "Blog Posts" at bounding box center [257, 233] width 193 height 39
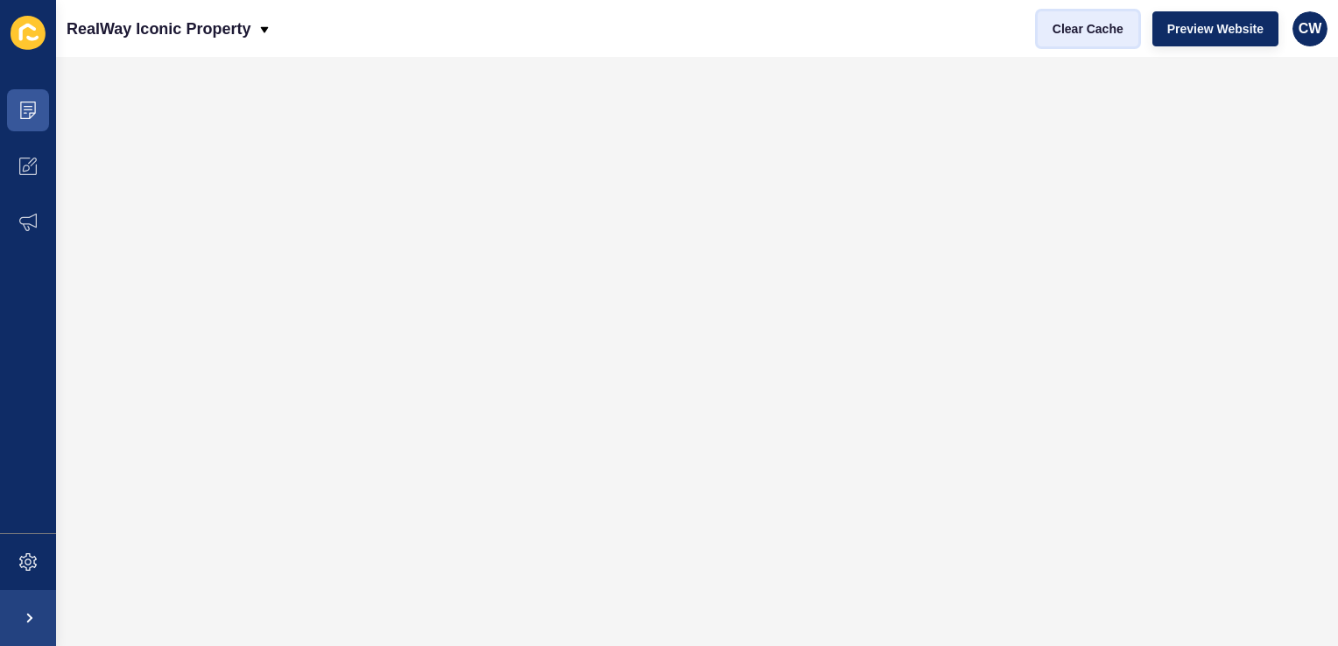
click at [1062, 16] on button "Clear Cache" at bounding box center [1088, 28] width 101 height 35
click at [1309, 26] on span "CW" at bounding box center [1311, 29] width 24 height 18
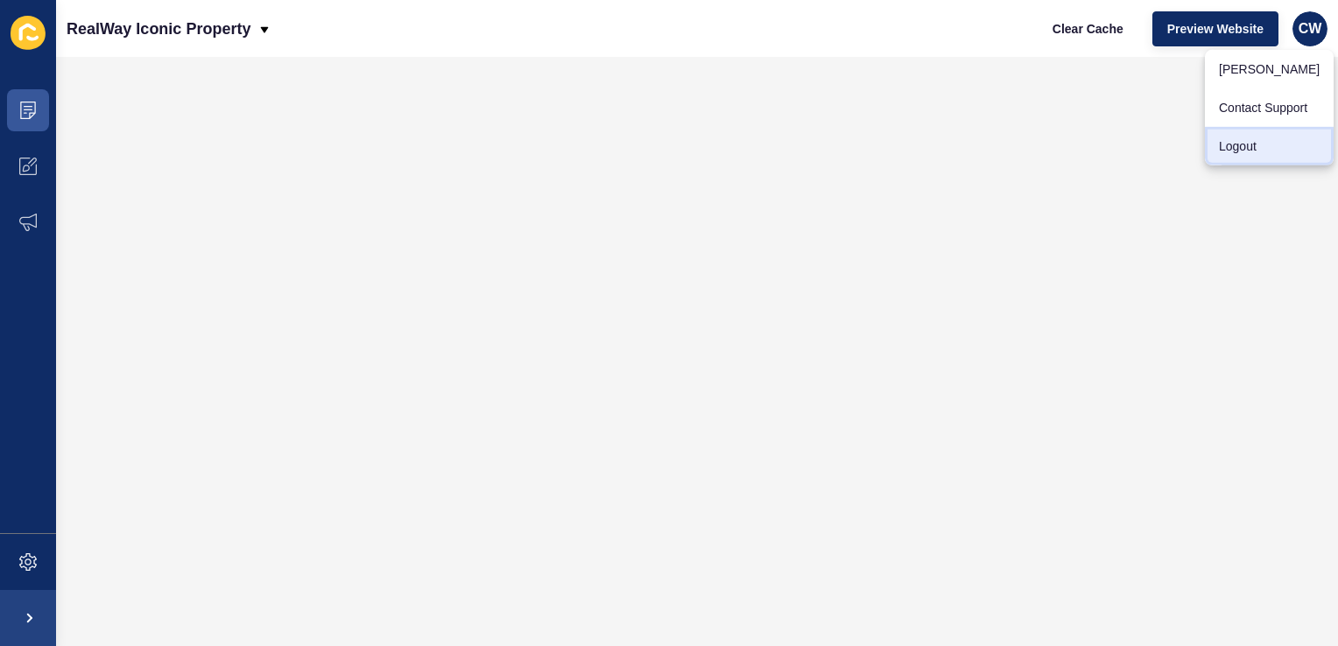
click at [1256, 155] on link "Logout" at bounding box center [1269, 146] width 129 height 39
